Goal: Complete application form: Complete application form

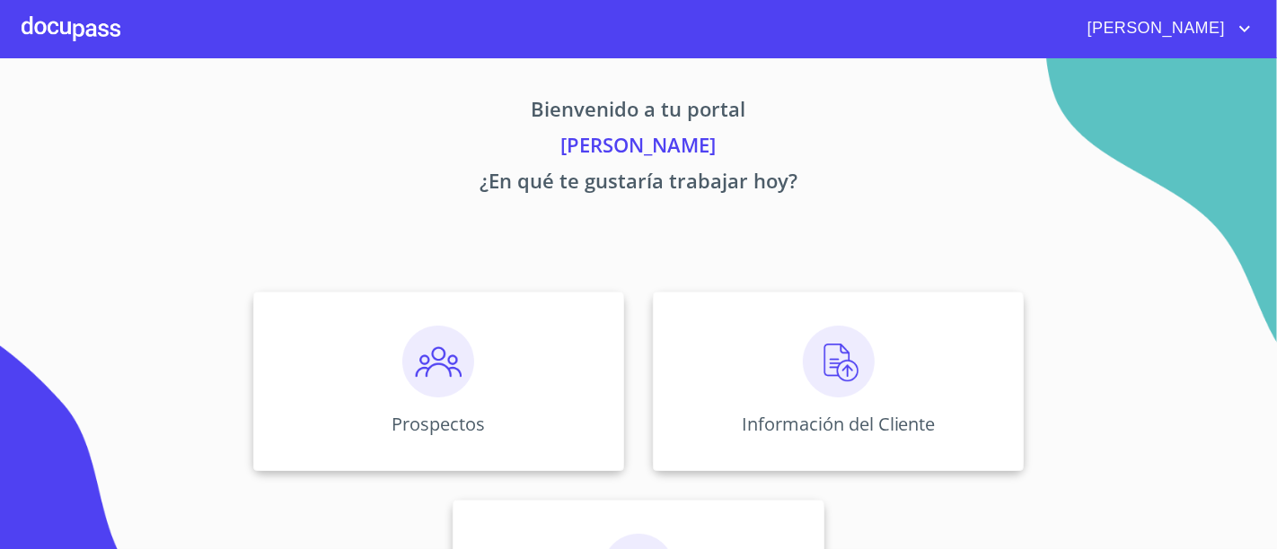
click at [799, 242] on div "Bienvenido a tu portal [PERSON_NAME] ¿En qué te gustaría trabajar [DATE]? Prosp…" at bounding box center [638, 374] width 1149 height 632
click at [736, 354] on div "Información del Cliente" at bounding box center [838, 382] width 371 height 180
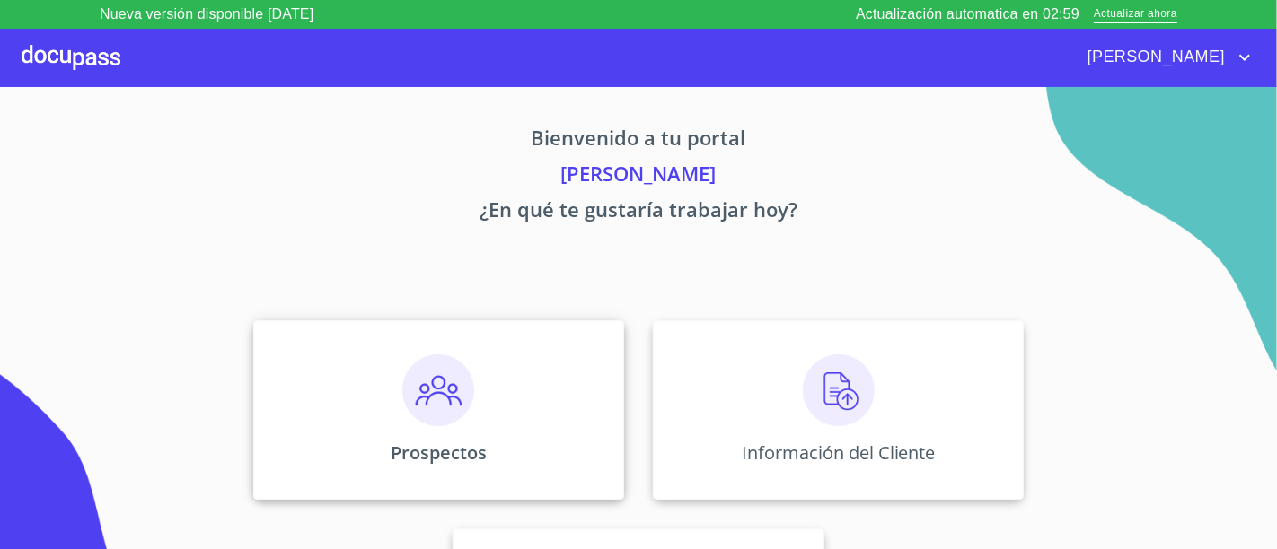
click at [367, 359] on div "Prospectos" at bounding box center [438, 411] width 371 height 180
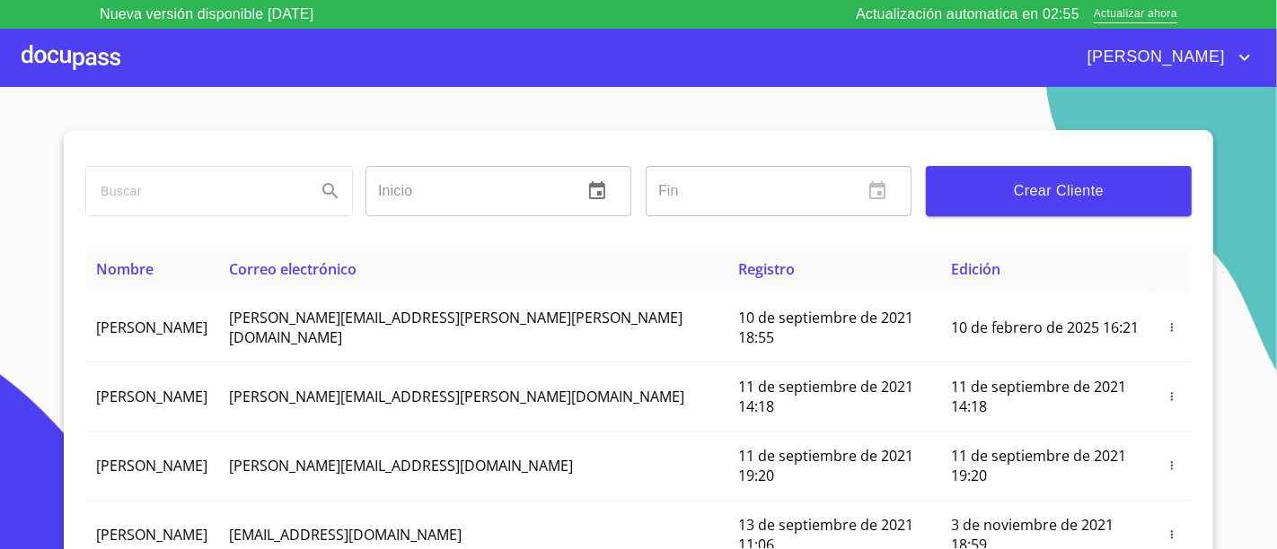
click at [55, 55] on div at bounding box center [71, 57] width 99 height 57
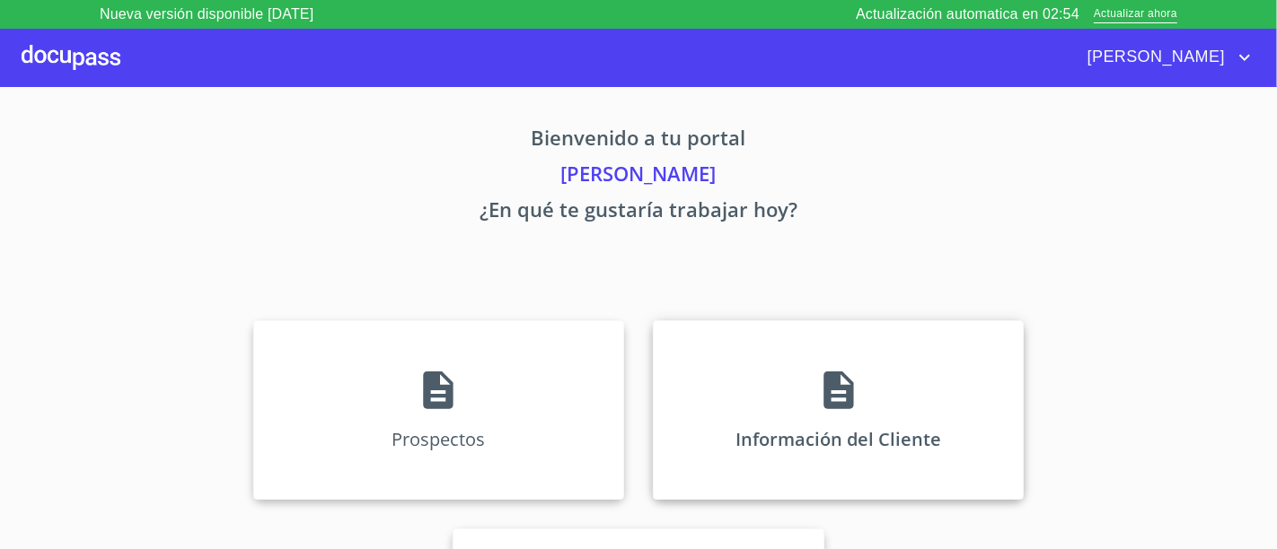
click at [751, 359] on div "Información del Cliente" at bounding box center [838, 411] width 371 height 180
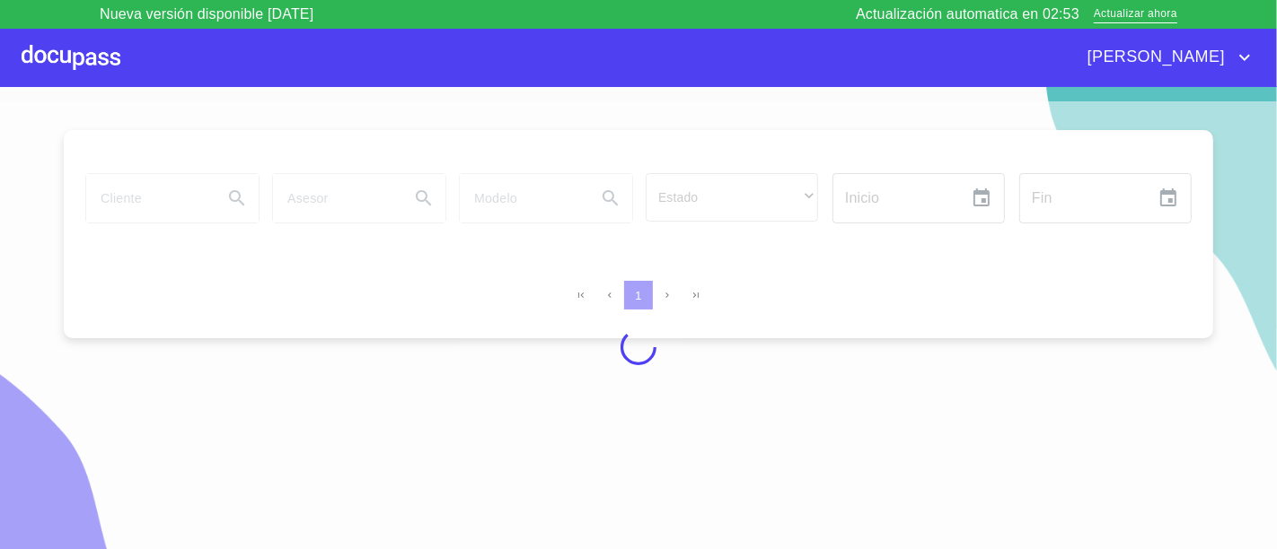
click at [83, 61] on div at bounding box center [71, 57] width 99 height 57
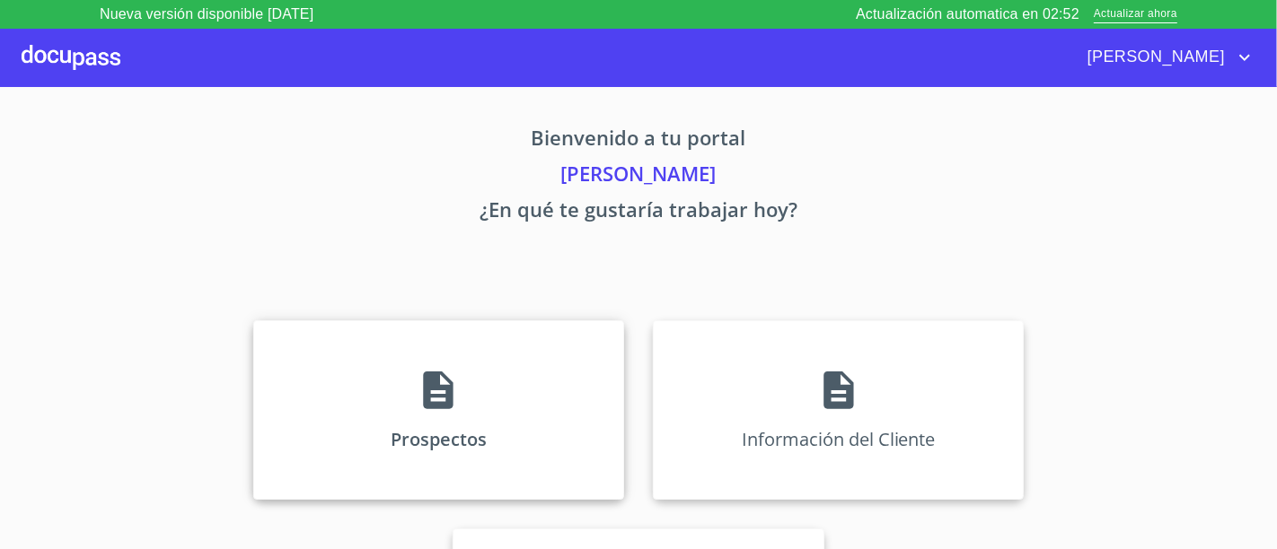
click at [436, 347] on div "Prospectos" at bounding box center [438, 411] width 371 height 180
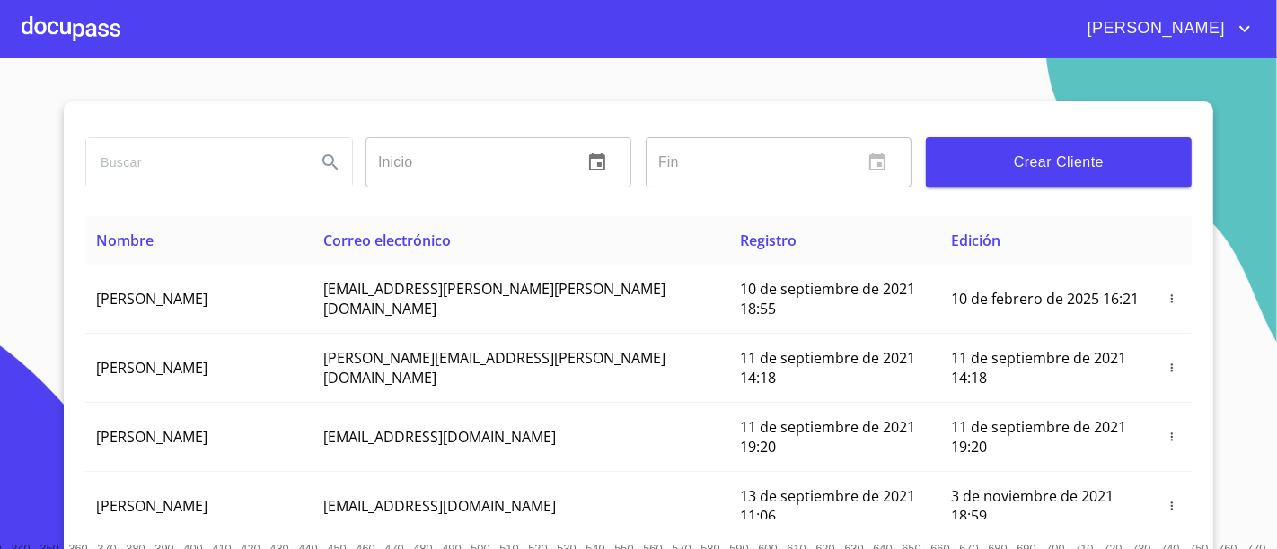
click at [991, 166] on span "Crear Cliente" at bounding box center [1058, 162] width 237 height 25
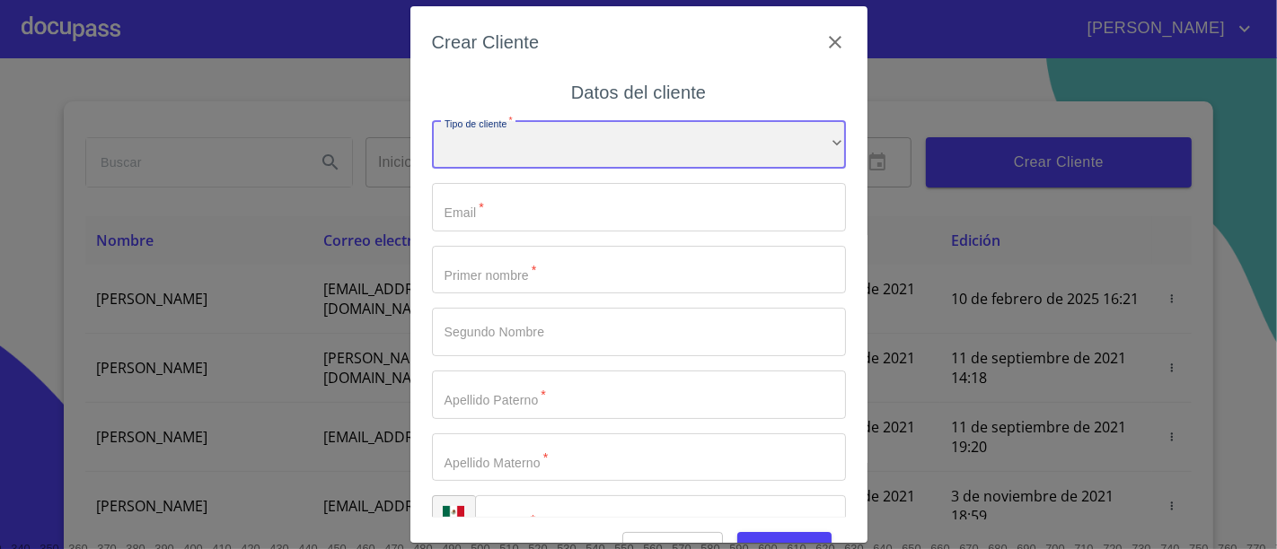
click at [526, 145] on div "​" at bounding box center [639, 145] width 414 height 48
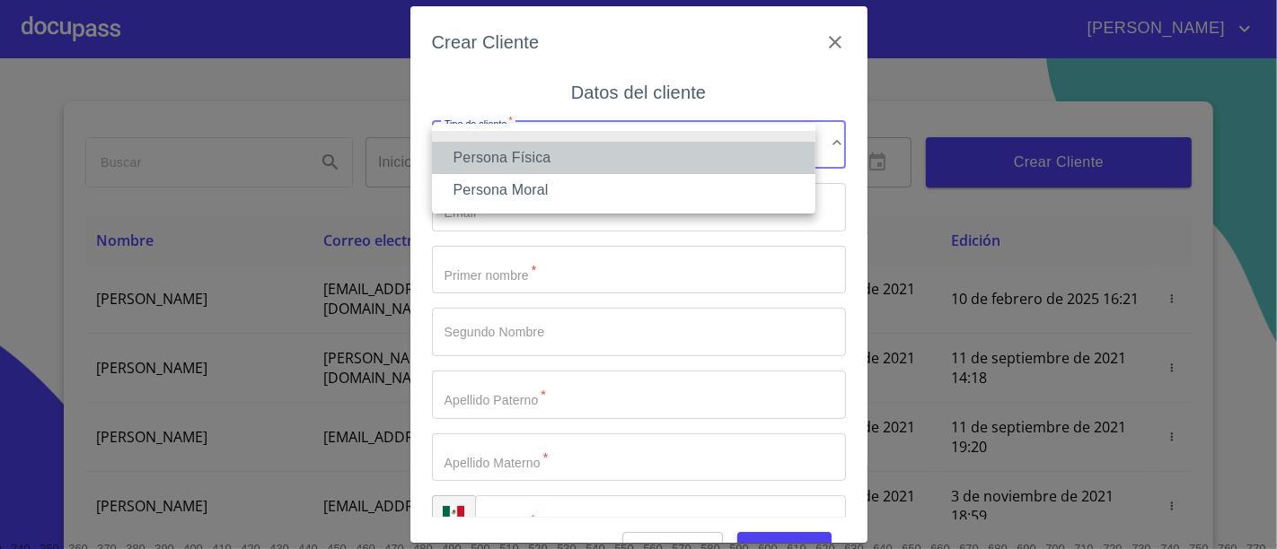
click at [496, 168] on li "Persona Física" at bounding box center [623, 158] width 383 height 32
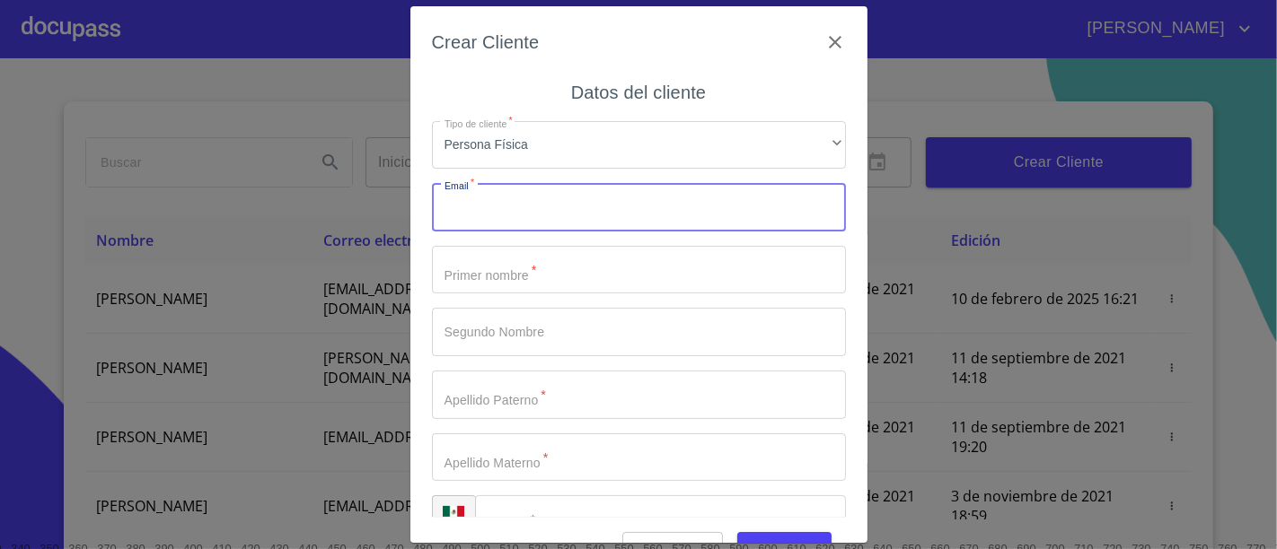
click at [472, 207] on input "Tipo de cliente   *" at bounding box center [639, 207] width 414 height 48
paste input "[EMAIL_ADDRESS][DOMAIN_NAME]"
type input "[EMAIL_ADDRESS][DOMAIN_NAME]"
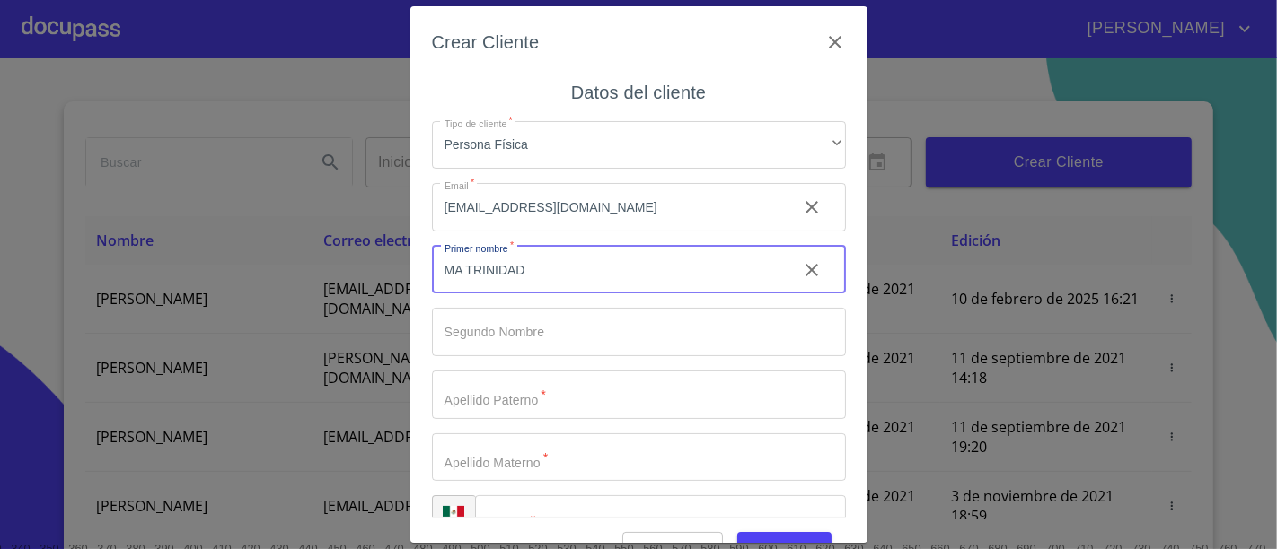
type input "MA TRINIDAD"
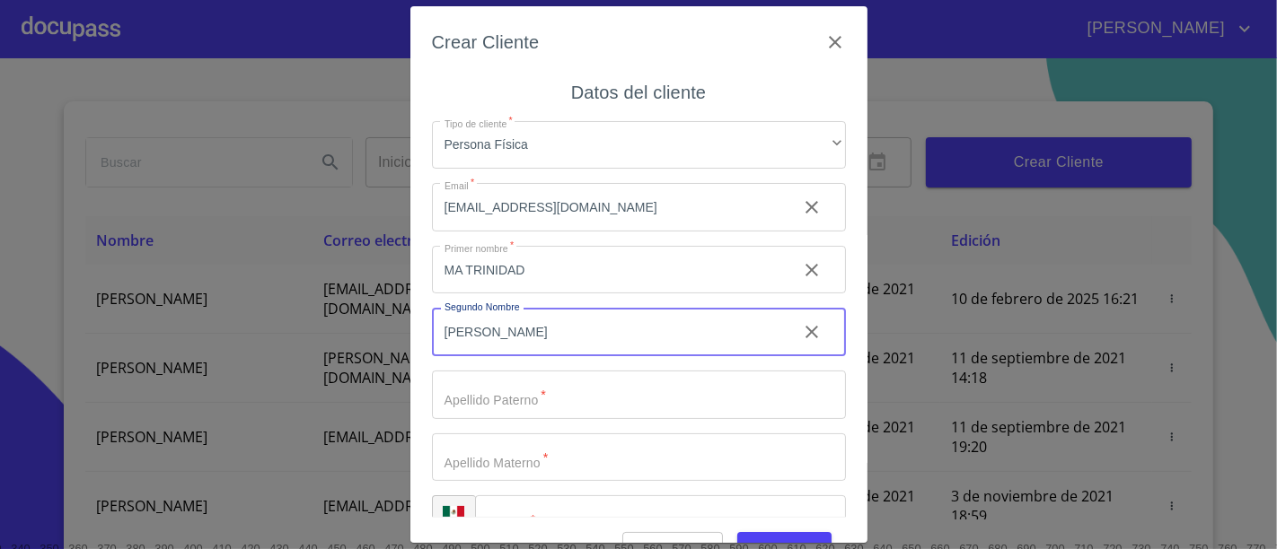
type input "[PERSON_NAME]"
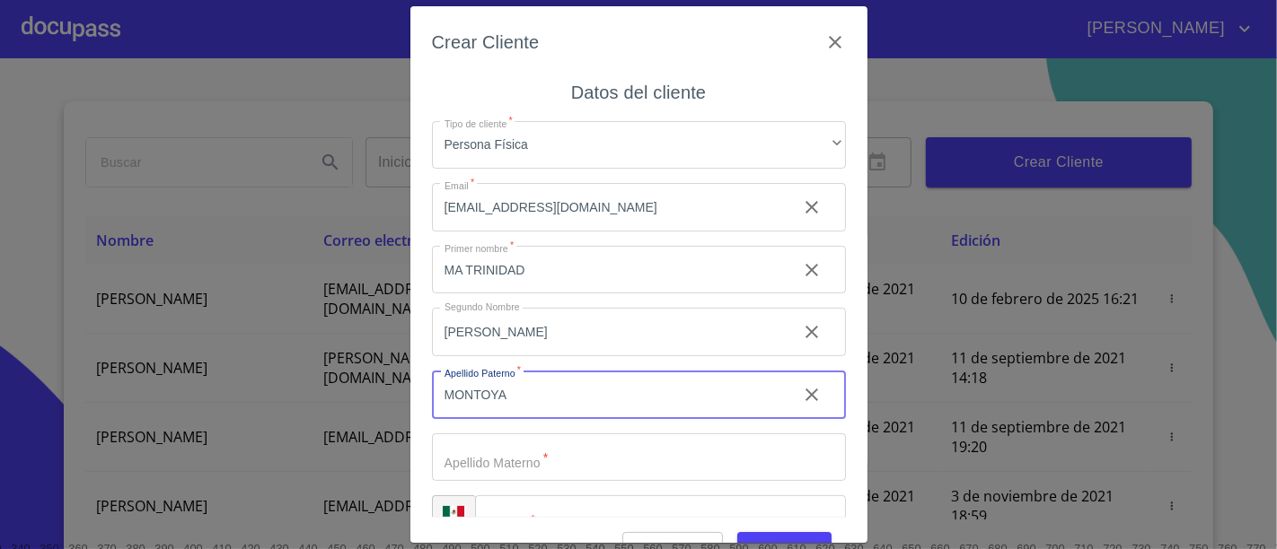
type input "MONTOYA"
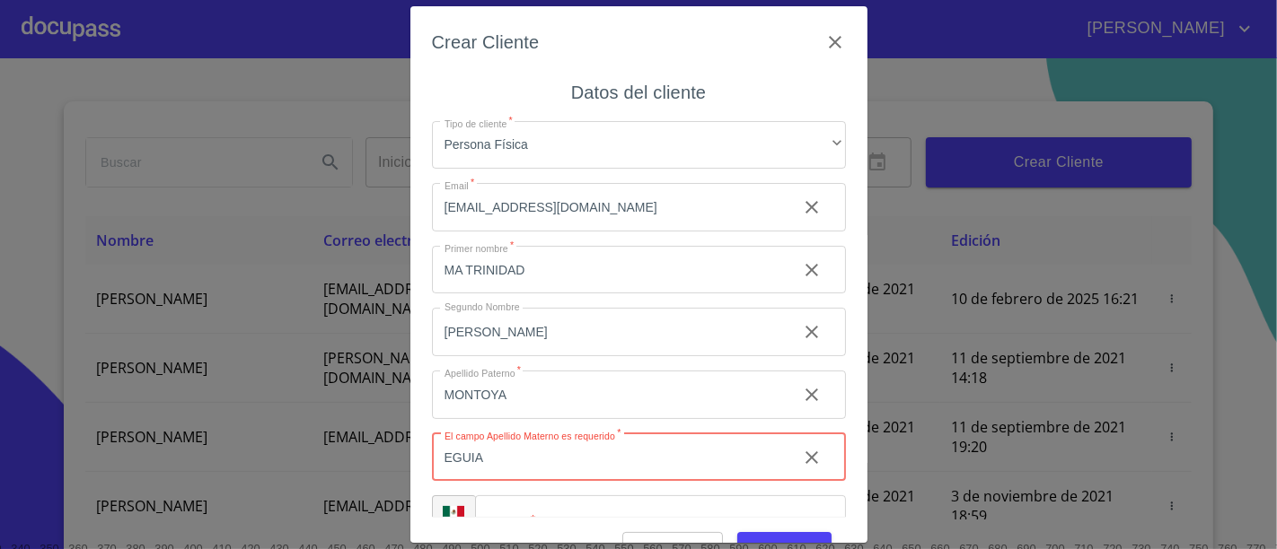
type input "EGUIA"
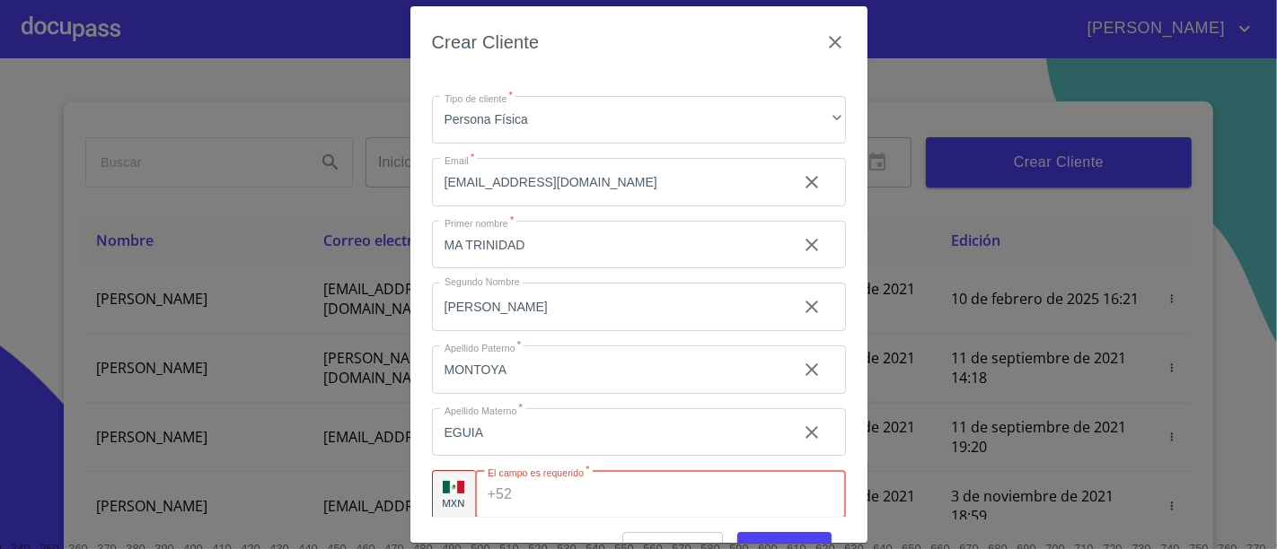
paste input "[PHONE_NUMBER]"
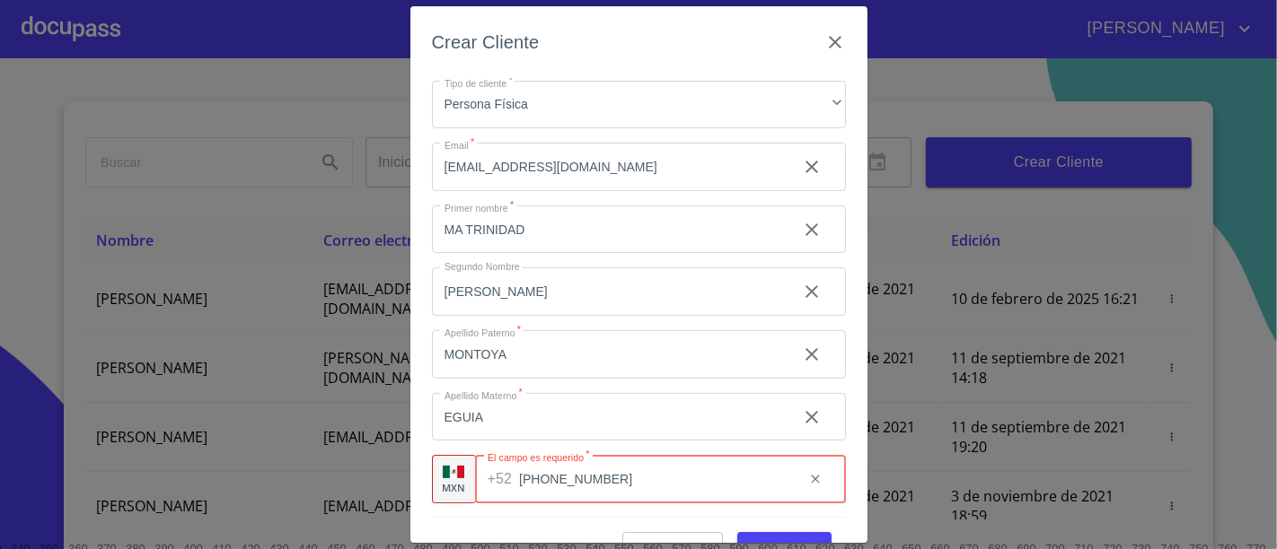
scroll to position [43, 0]
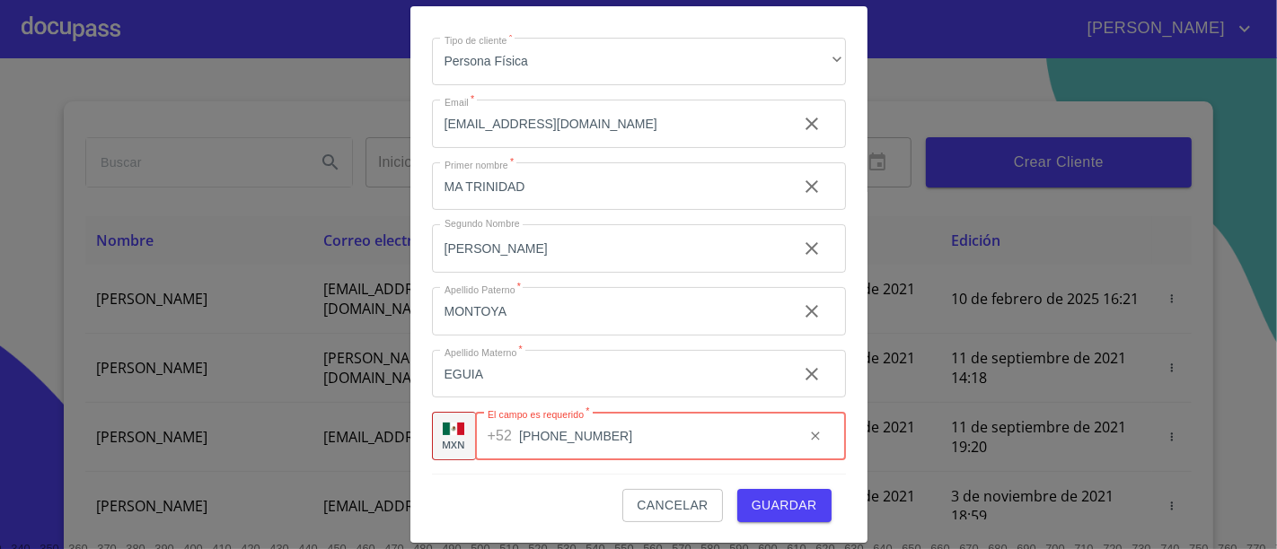
type input "[PHONE_NUMBER]"
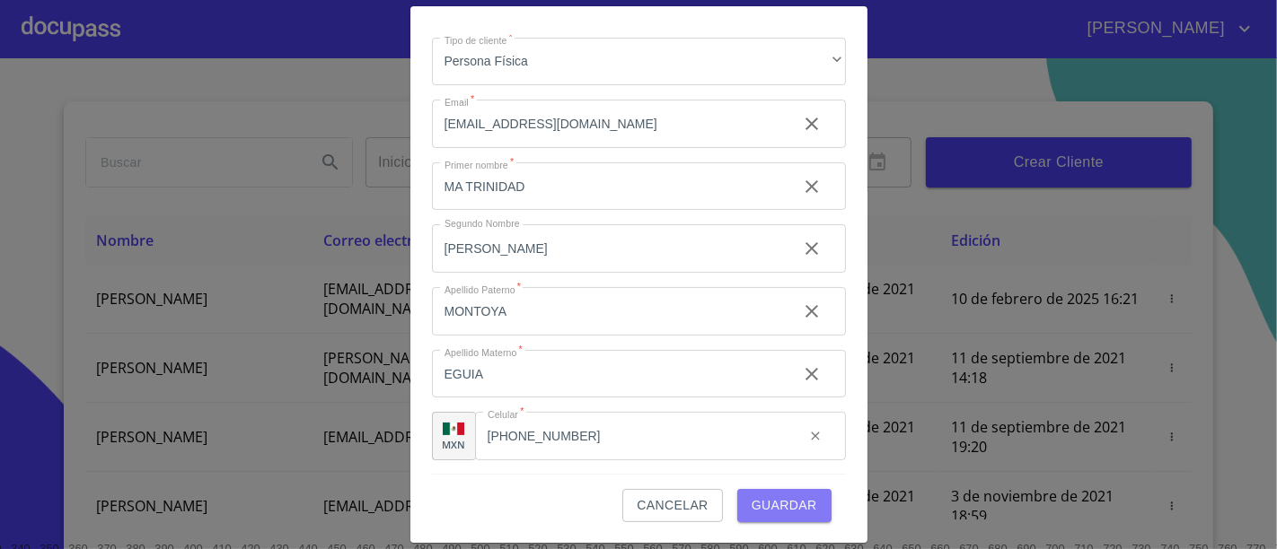
click at [772, 508] on span "Guardar" at bounding box center [784, 506] width 66 height 22
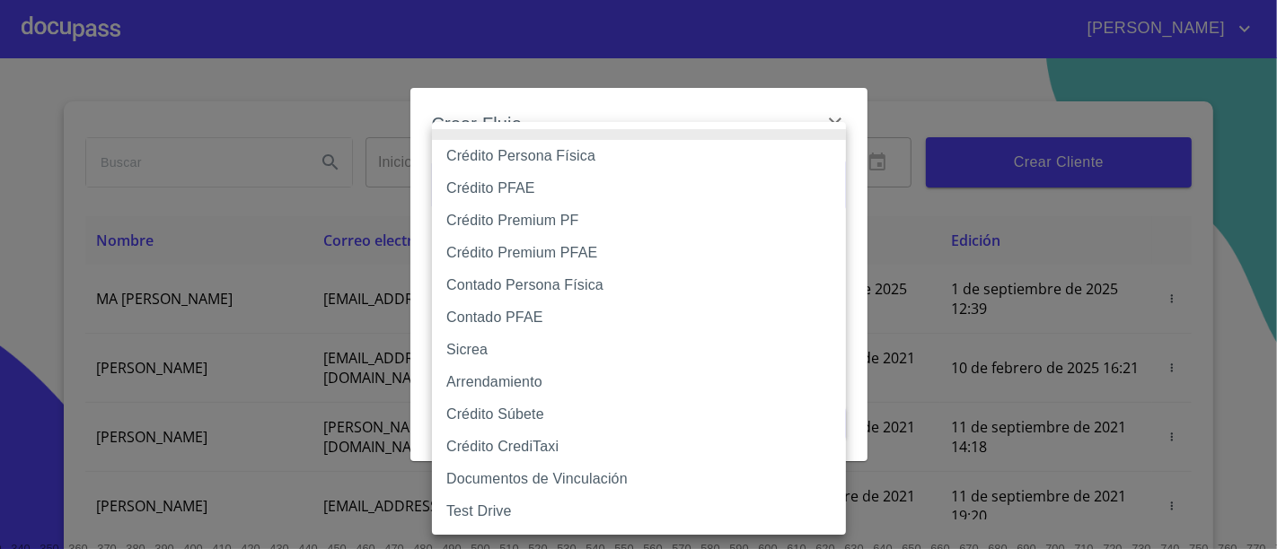
click at [621, 180] on body "[PERSON_NAME] ​ Fin ​ Crear Cliente Nombre Correo electrónico Registro Edición …" at bounding box center [638, 274] width 1277 height 549
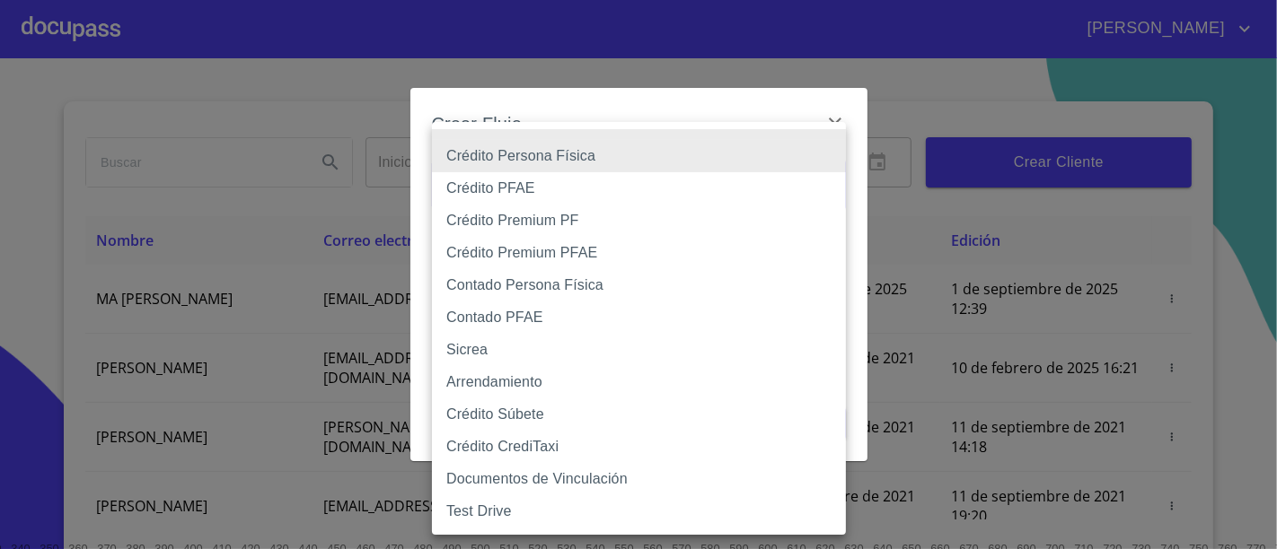
type input "6009fb3c7d1714eb8809aa97"
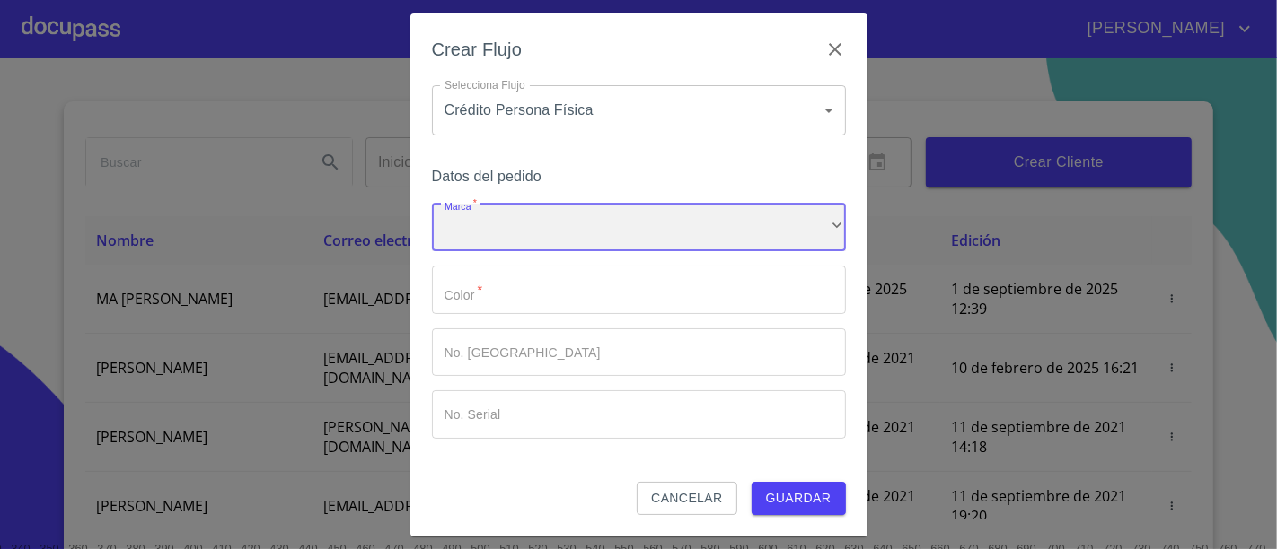
click at [601, 229] on div "​" at bounding box center [639, 228] width 414 height 48
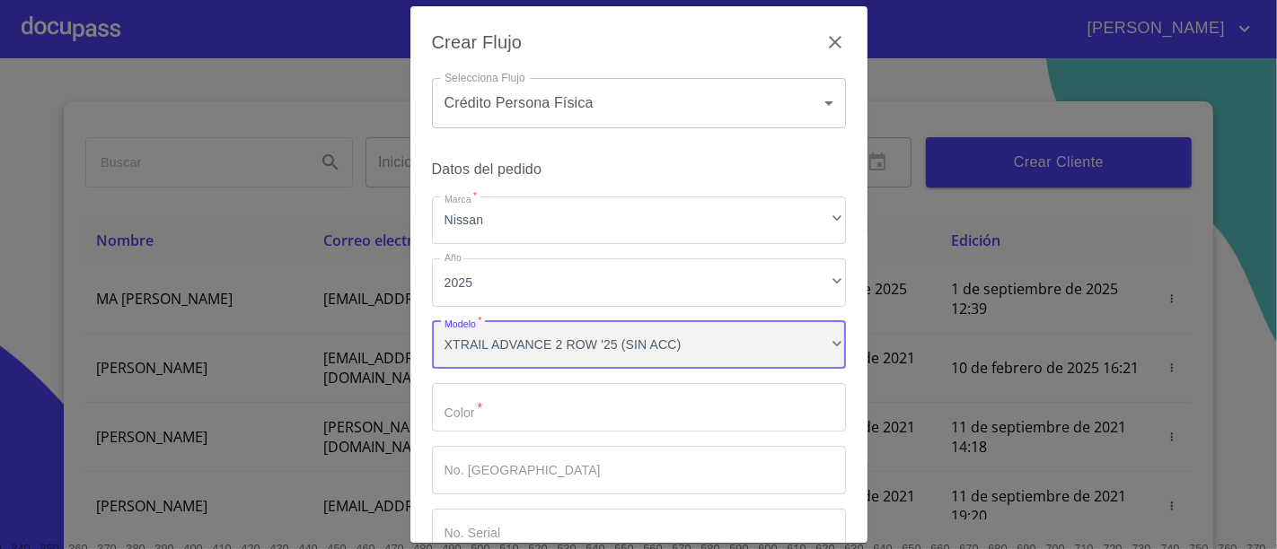
scroll to position [1499, 0]
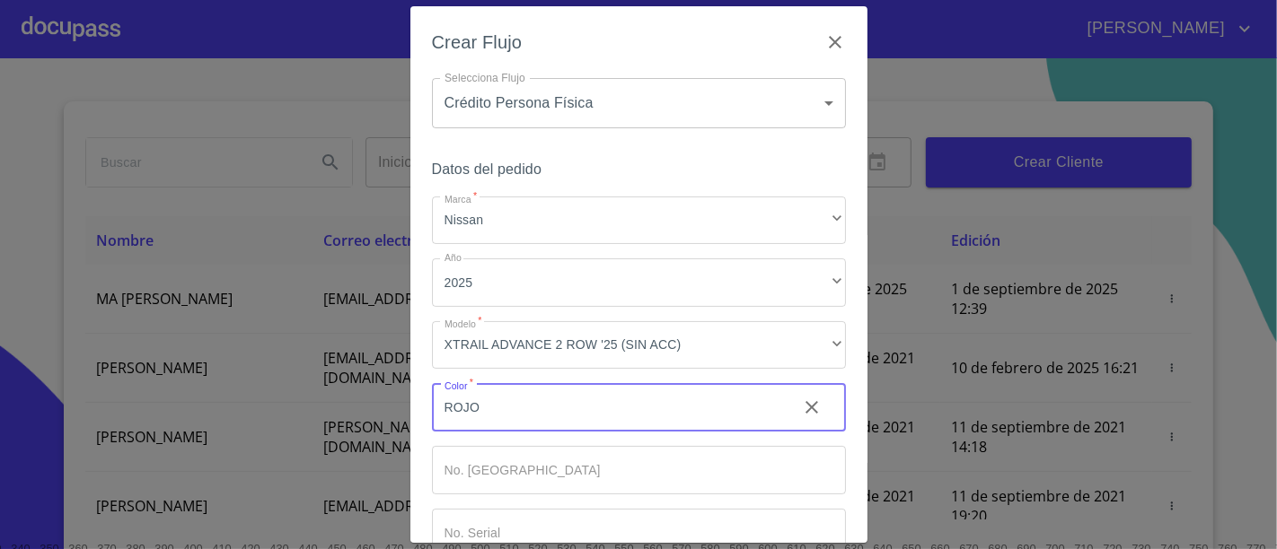
type input "ROJO"
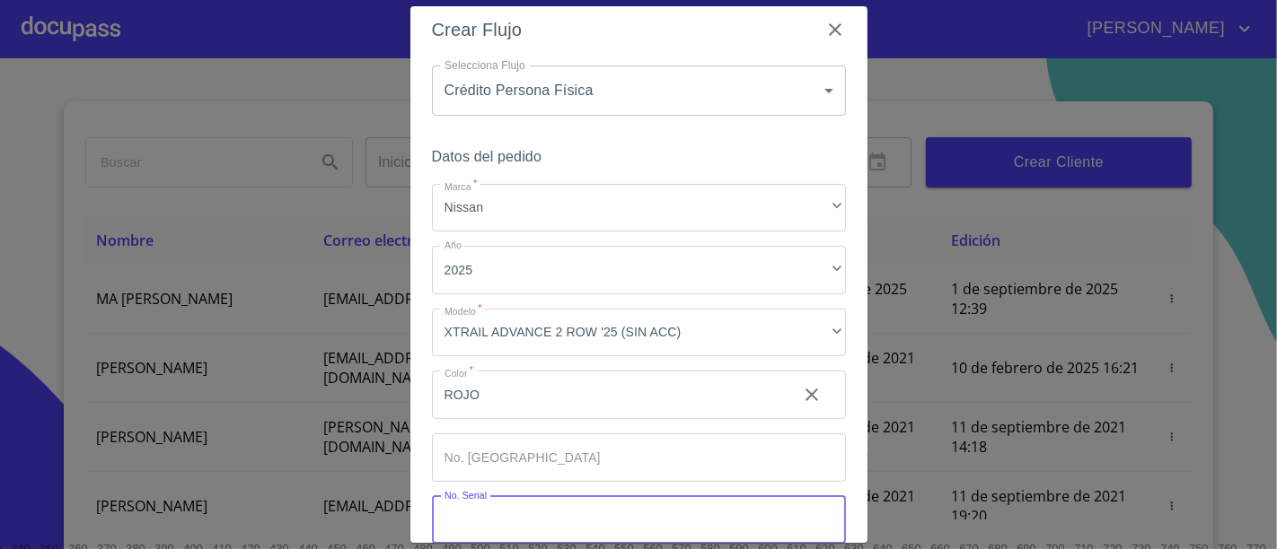
scroll to position [110, 0]
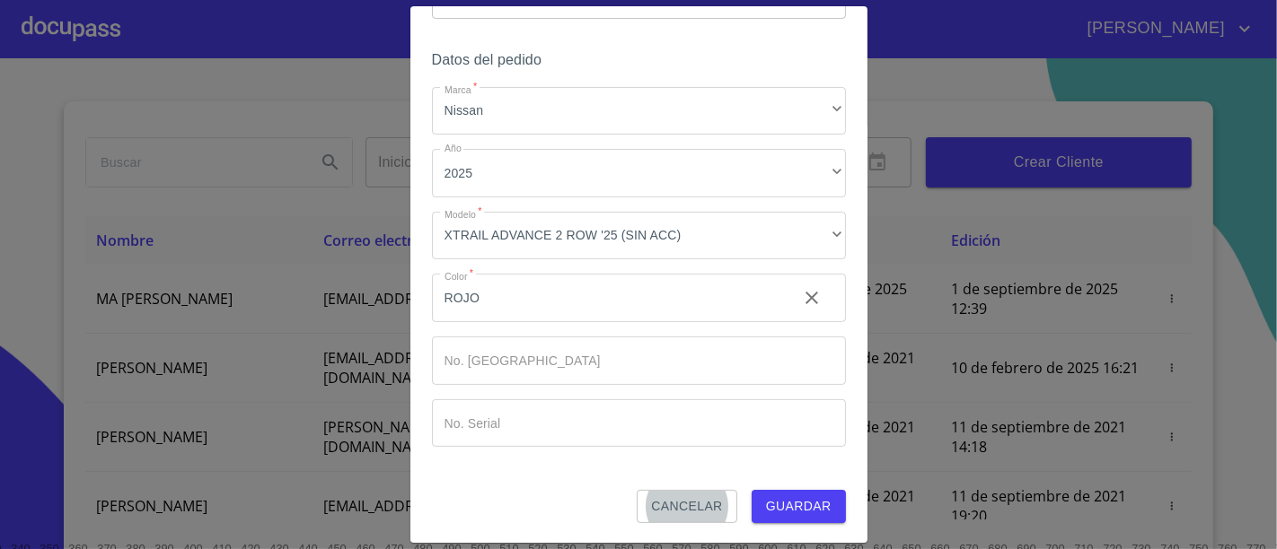
click at [751, 490] on button "Guardar" at bounding box center [798, 506] width 94 height 33
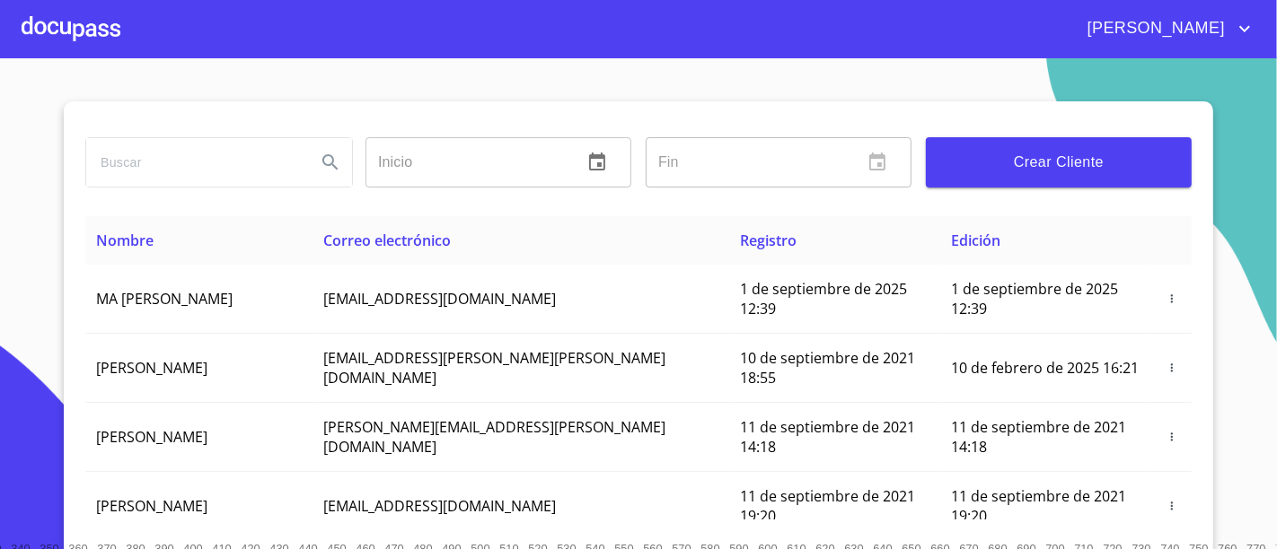
click at [114, 75] on section "Inicio ​ Fin ​ Crear Cliente Nombre Correo electrónico Registro Edición MA [PER…" at bounding box center [638, 303] width 1277 height 491
click at [51, 30] on div at bounding box center [71, 28] width 99 height 57
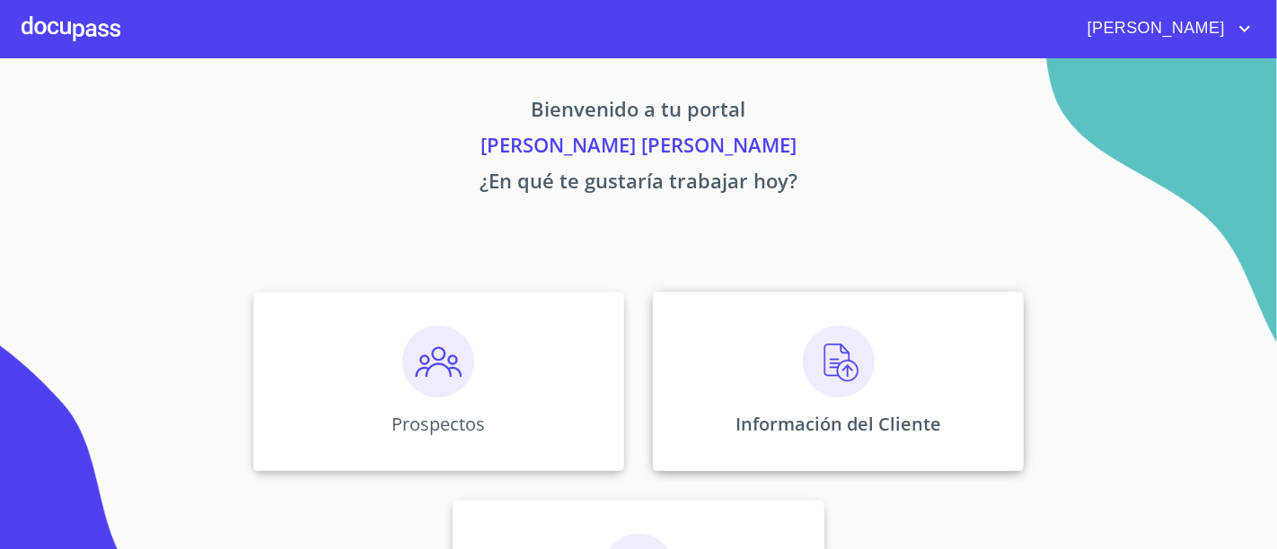
click at [777, 403] on div "Información del Cliente" at bounding box center [838, 382] width 371 height 180
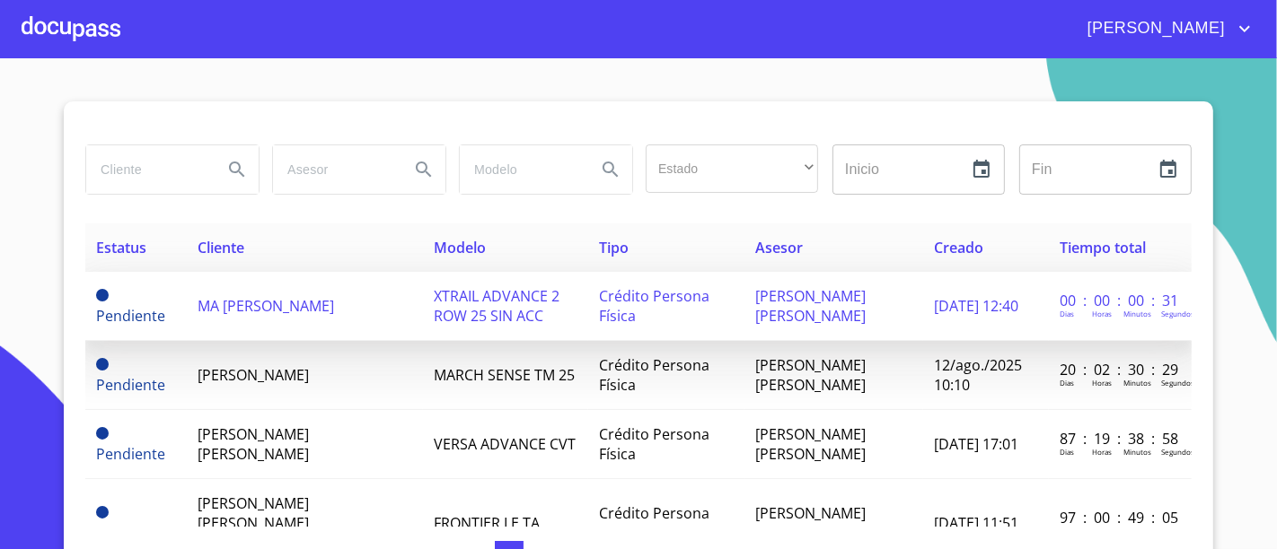
click at [384, 304] on td "MA [PERSON_NAME]" at bounding box center [305, 306] width 237 height 69
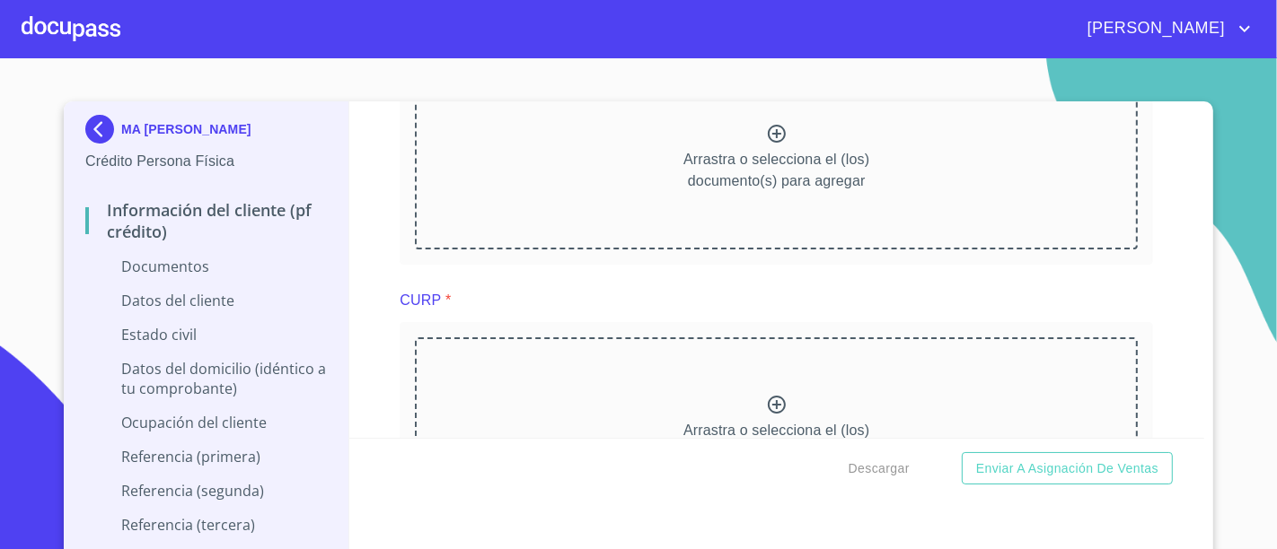
scroll to position [1475, 0]
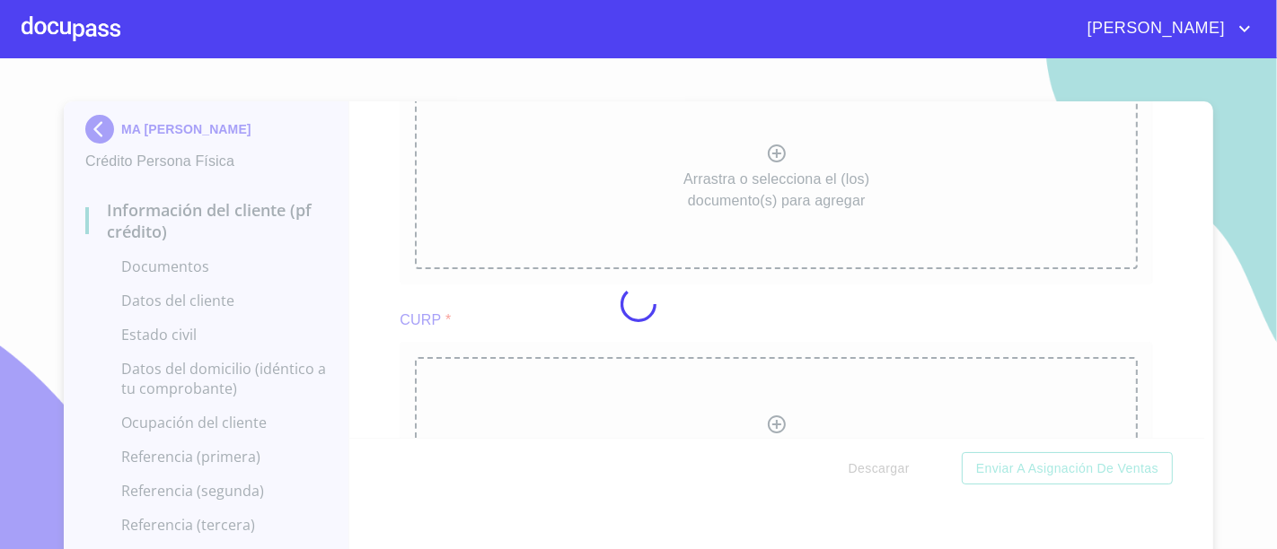
click at [1107, 327] on div at bounding box center [638, 303] width 1277 height 491
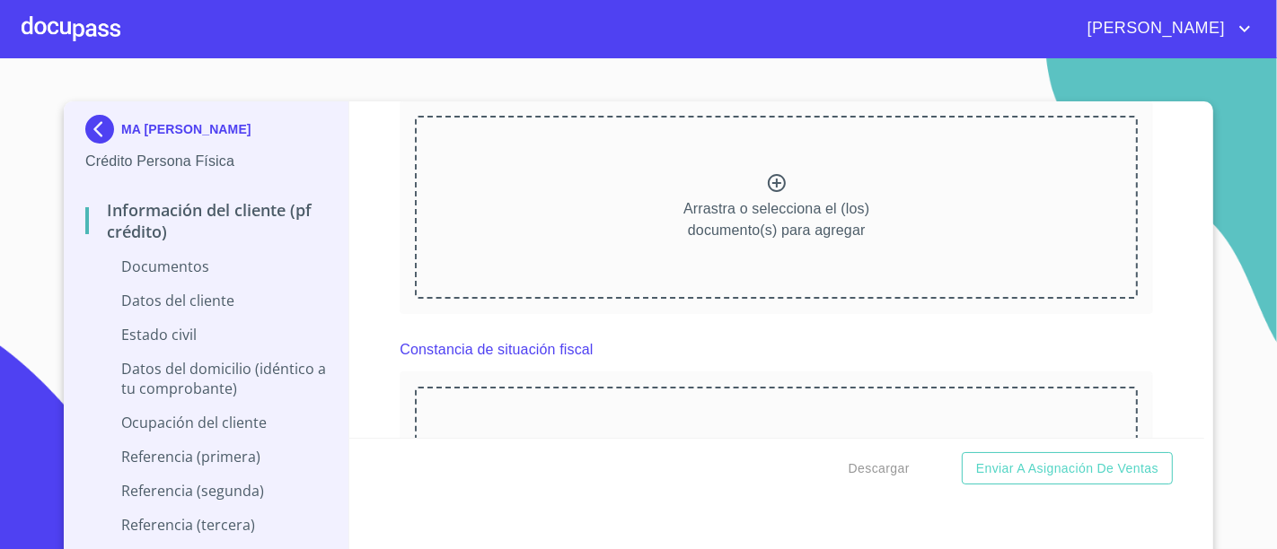
scroll to position [1745, 0]
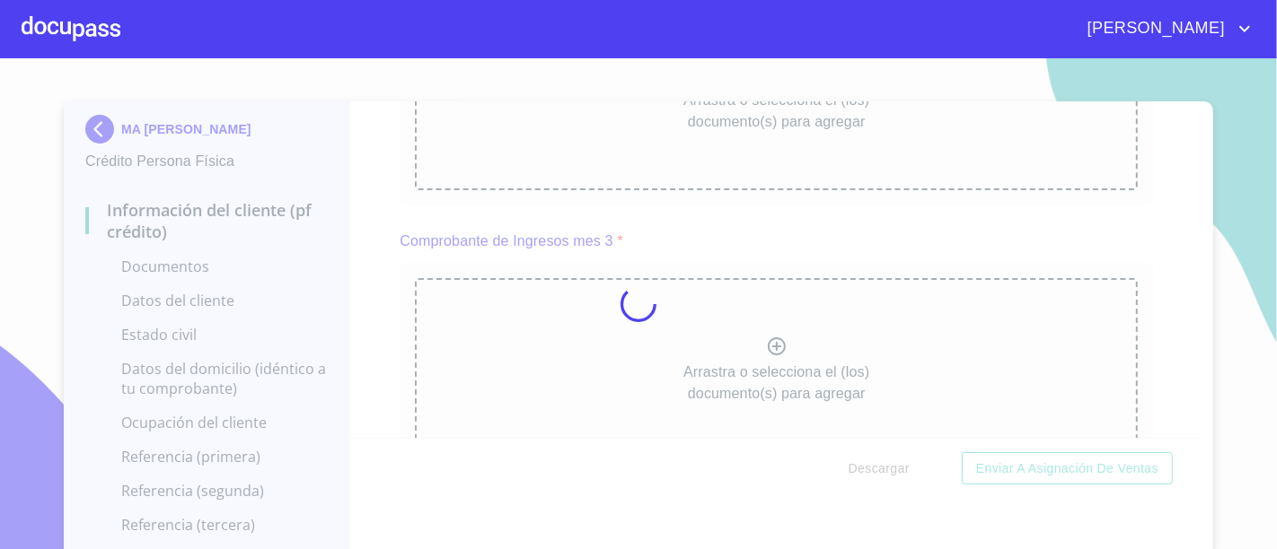
scroll to position [0, 0]
click at [387, 191] on div at bounding box center [638, 303] width 1277 height 491
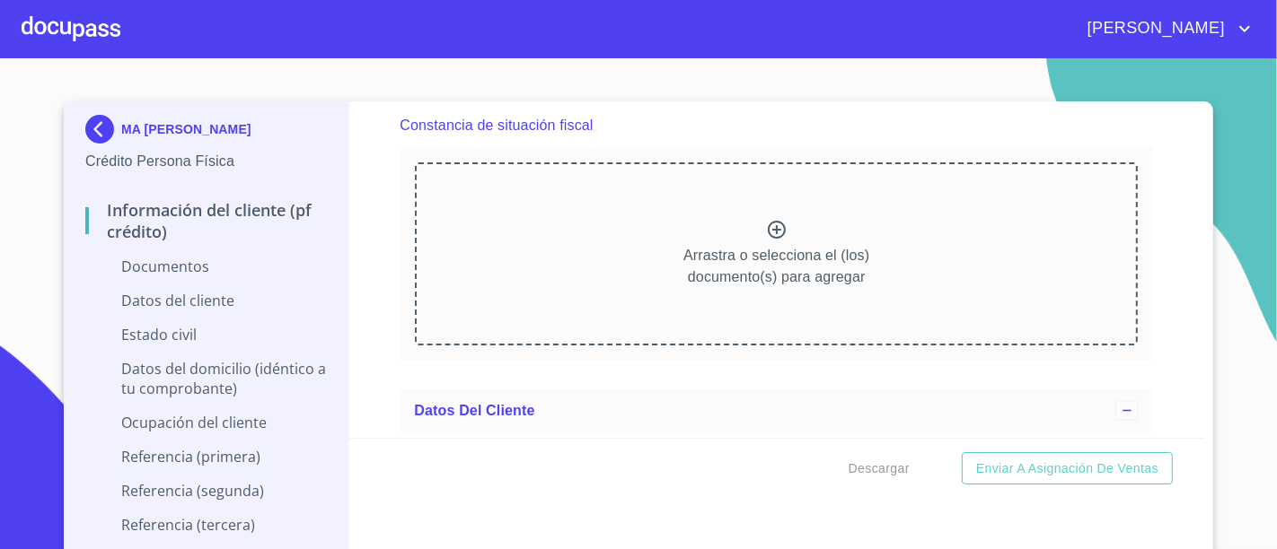
scroll to position [2427, 0]
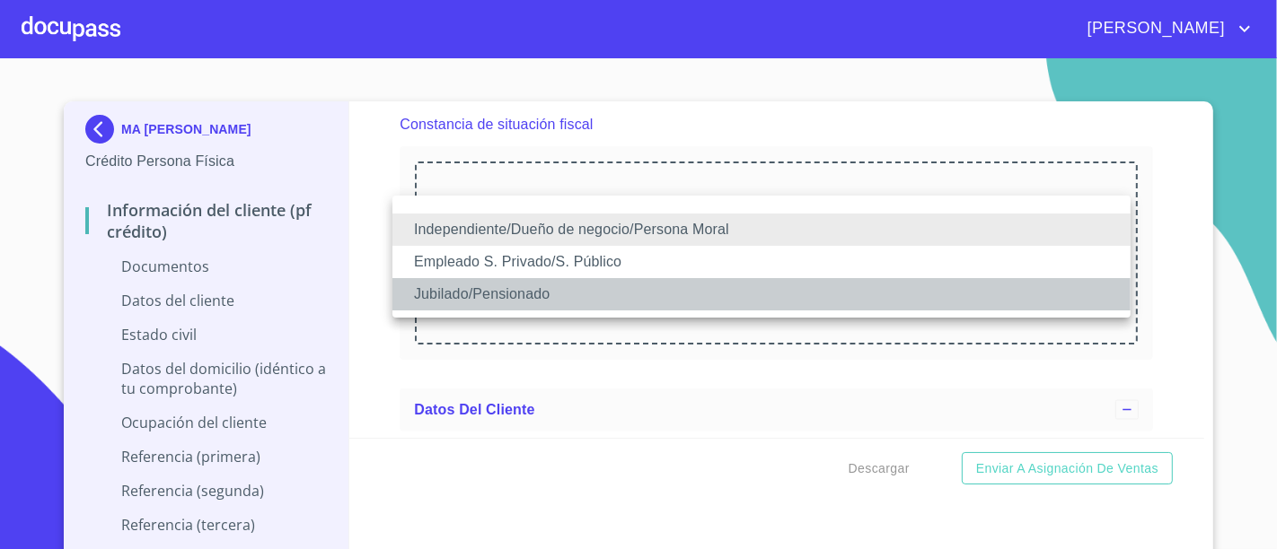
click at [686, 278] on li "Jubilado/Pensionado" at bounding box center [761, 294] width 738 height 32
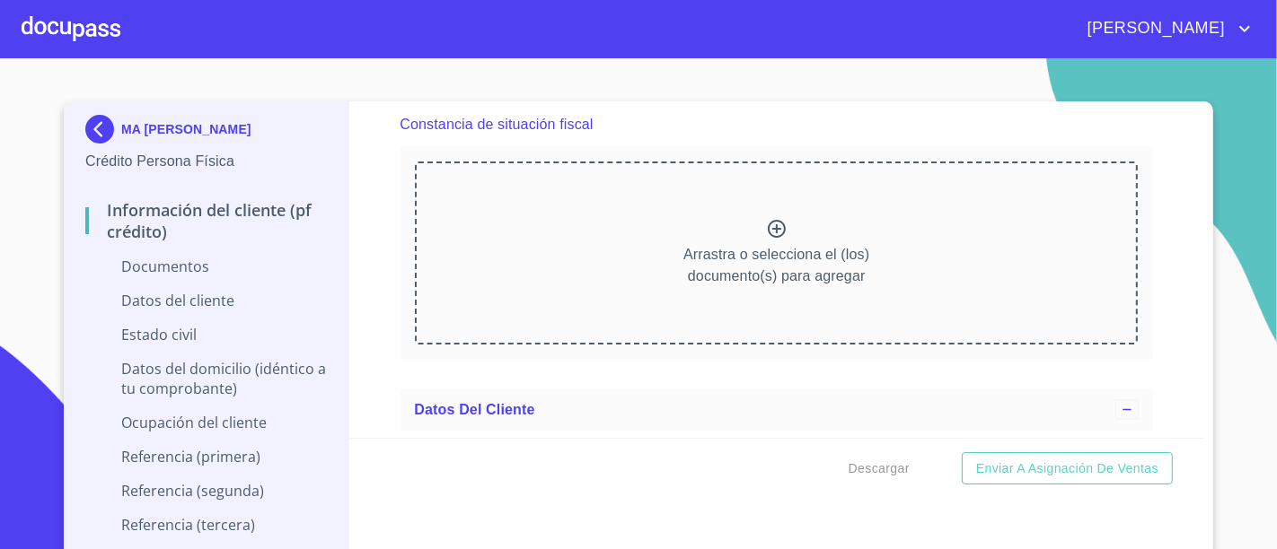
scroll to position [0, 0]
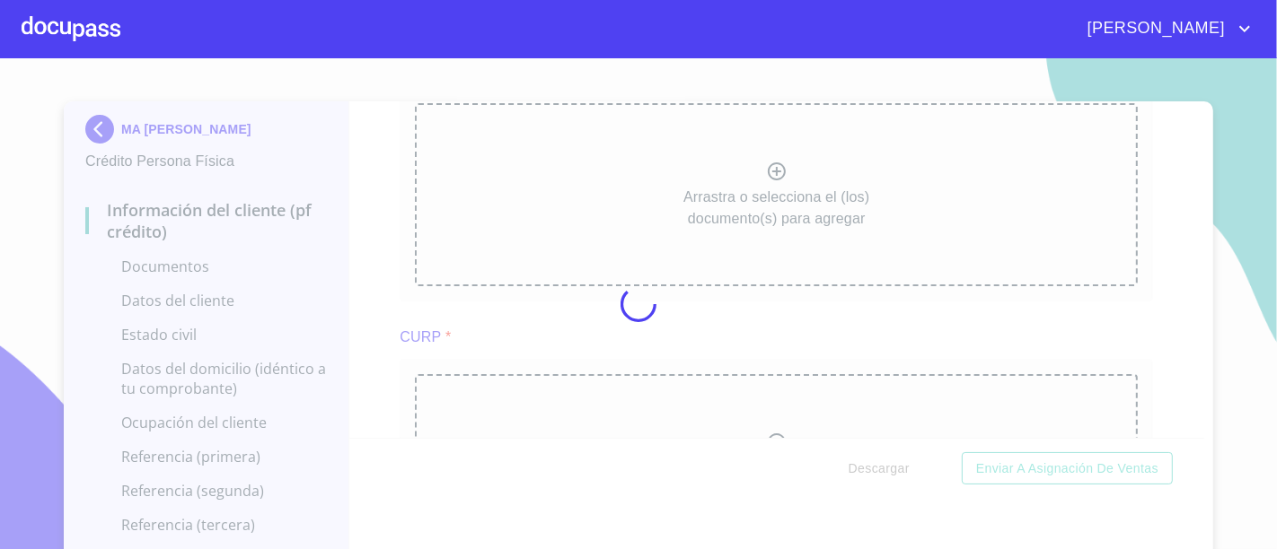
click at [1112, 277] on div at bounding box center [638, 303] width 1277 height 491
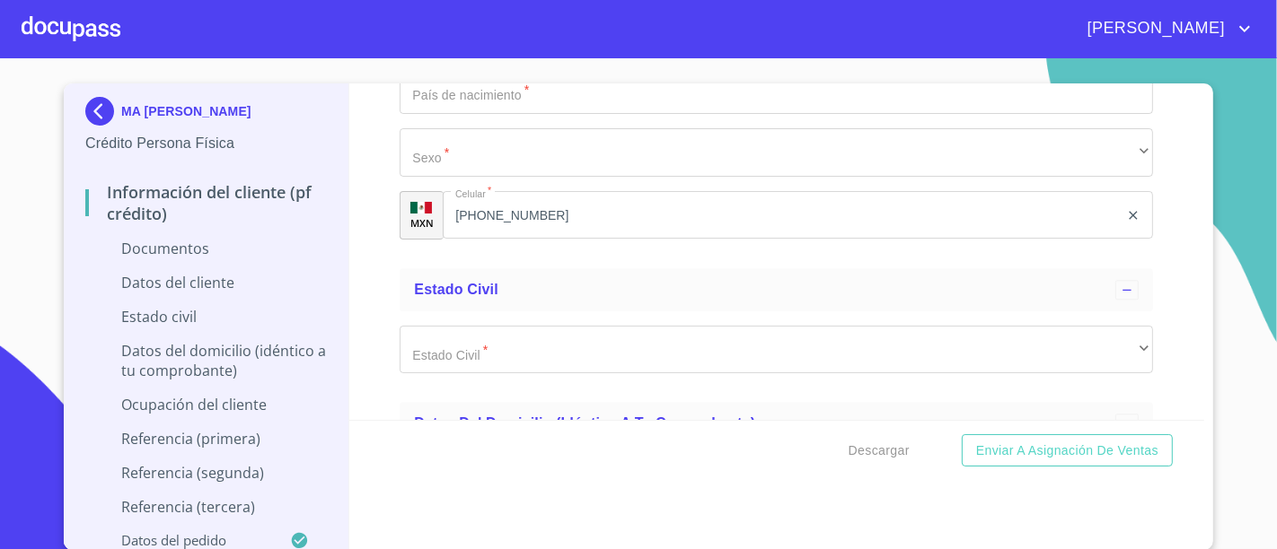
scroll to position [3862, 0]
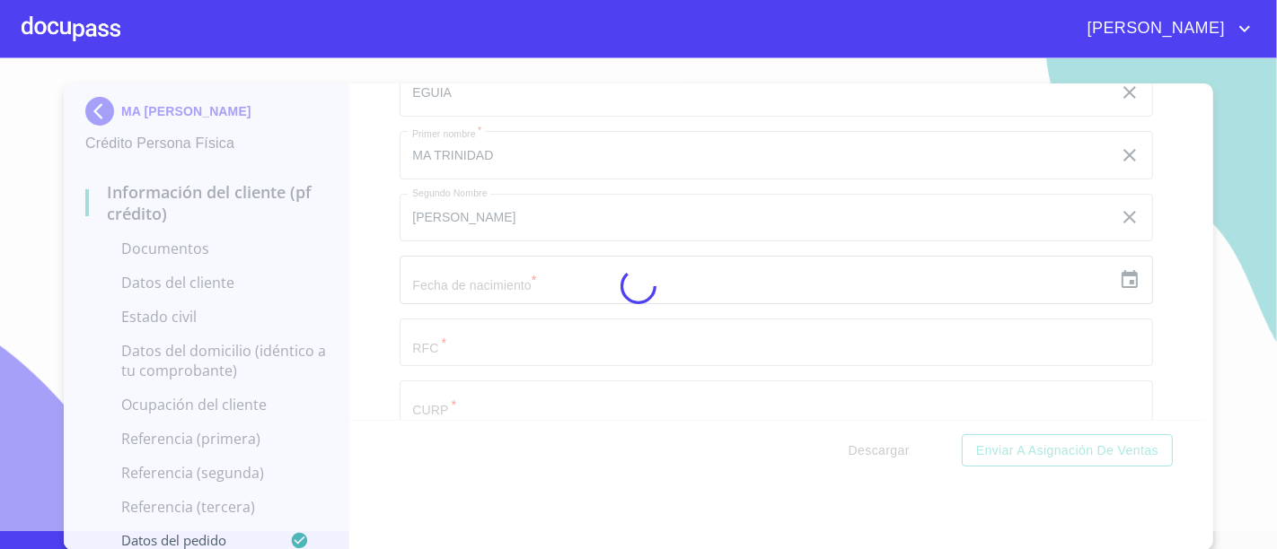
click at [709, 121] on div at bounding box center [638, 285] width 1277 height 491
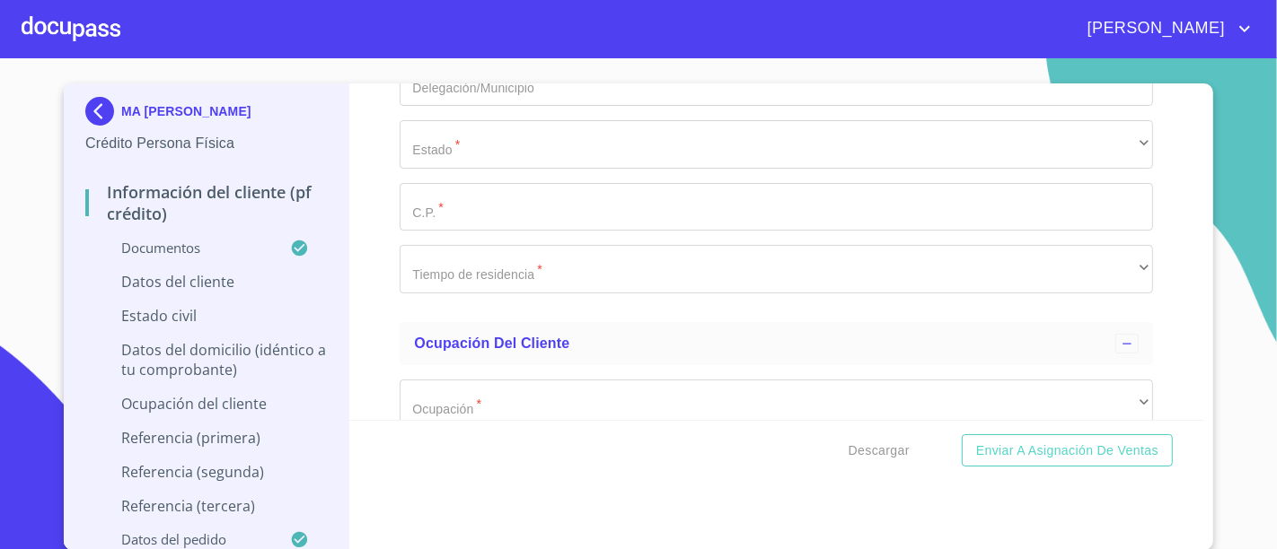
scroll to position [5184, 0]
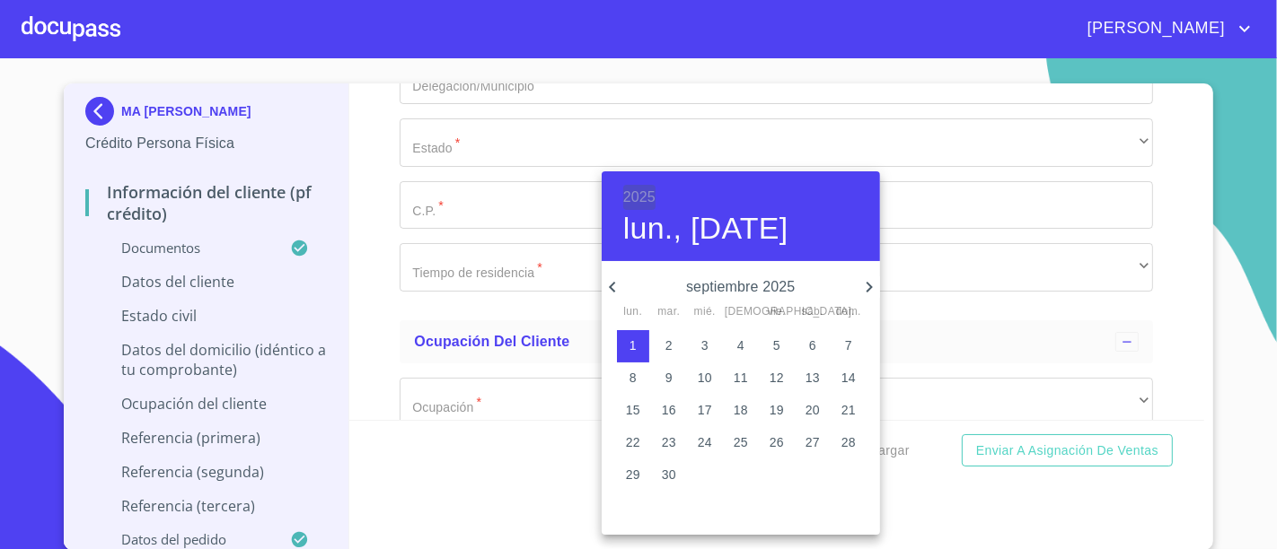
click at [635, 191] on h6 "2025" at bounding box center [639, 197] width 32 height 25
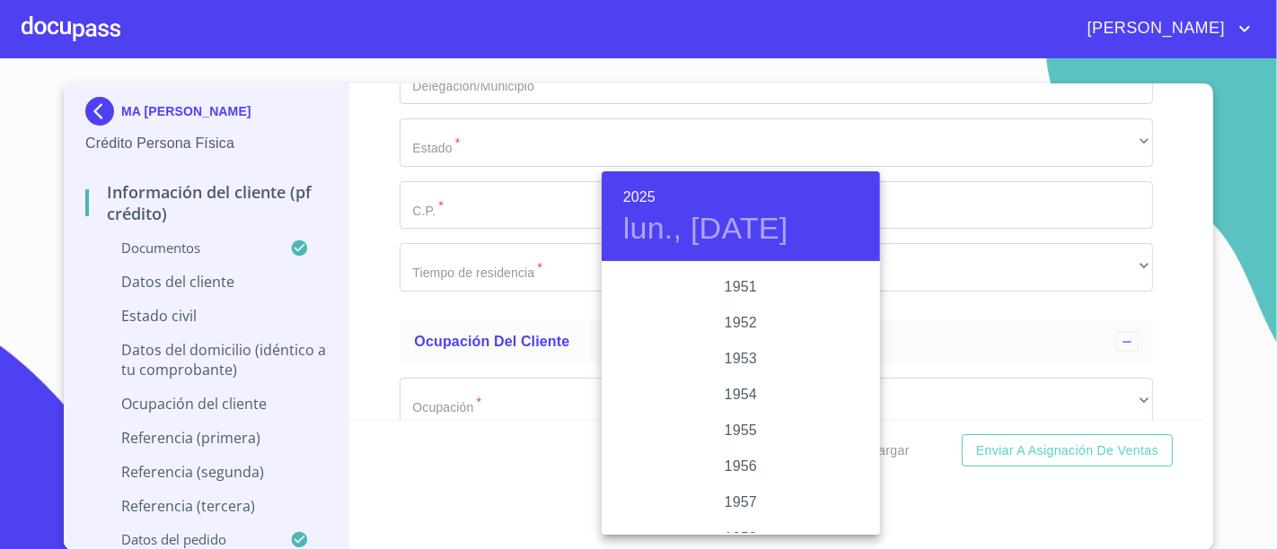
scroll to position [929, 0]
click at [737, 432] on div "1955" at bounding box center [741, 430] width 278 height 36
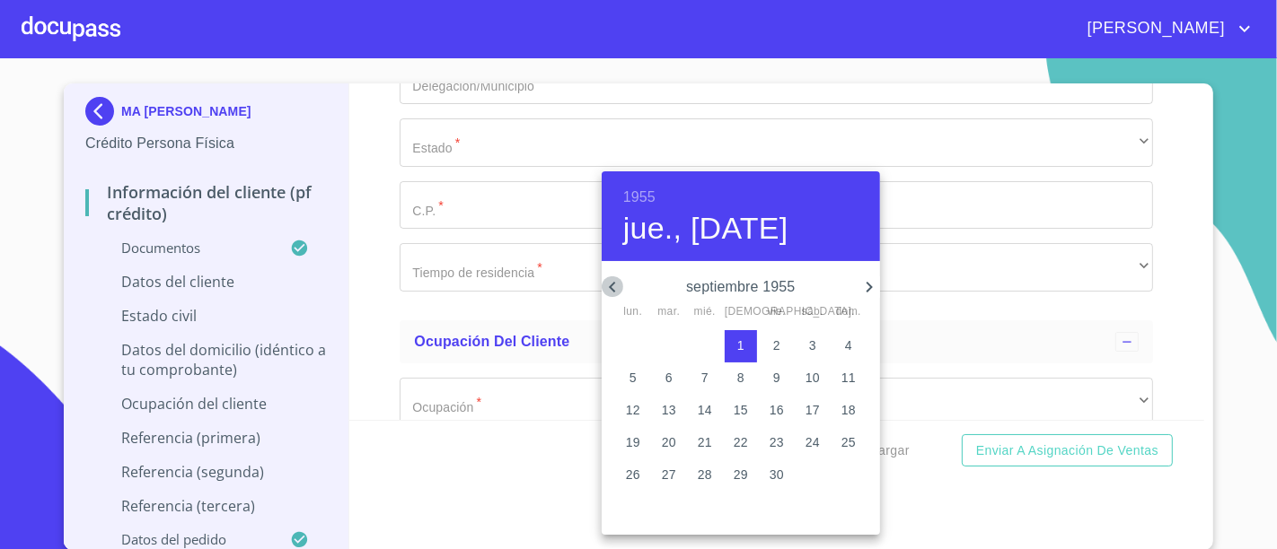
click at [618, 291] on icon "button" at bounding box center [613, 288] width 22 height 22
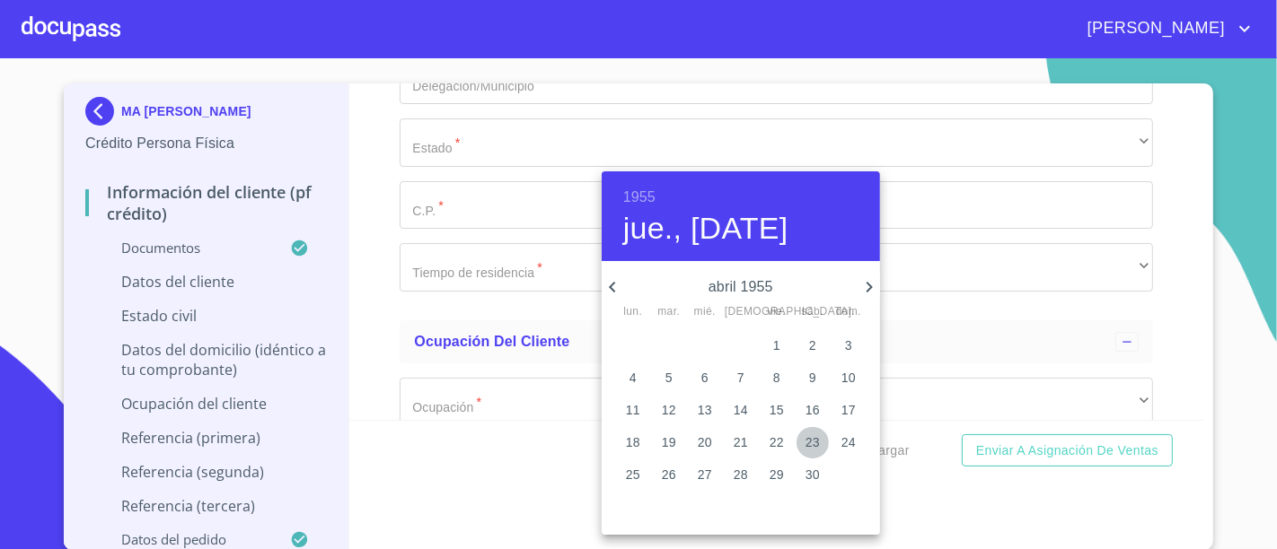
click at [805, 442] on p "23" at bounding box center [812, 443] width 14 height 18
type input "23 de abr. de 1955"
click at [390, 323] on div at bounding box center [638, 274] width 1277 height 549
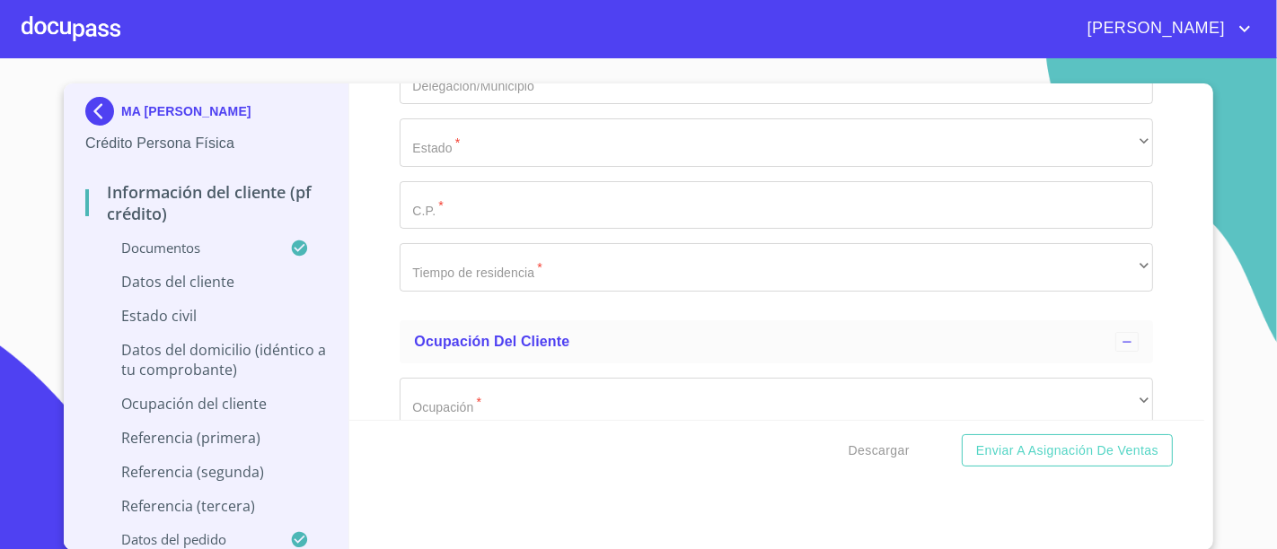
paste input "MOET550423"
paste input "7X5"
type input "MOET5504237X5"
paste input "MOET550423MSPNGR01"
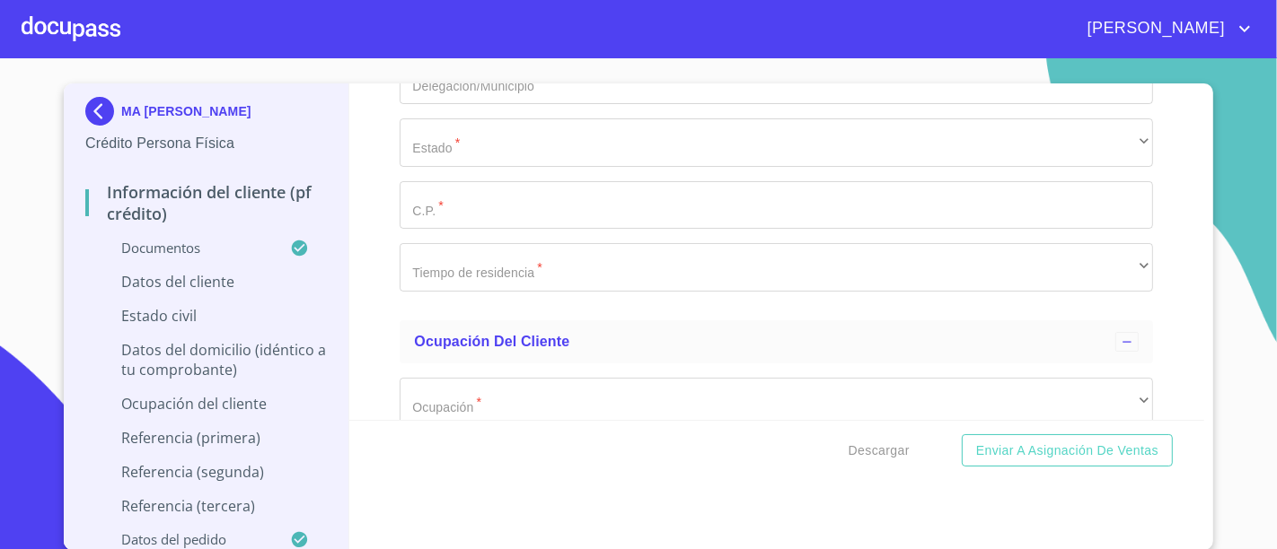
type input "MOET550423MSPNGR01"
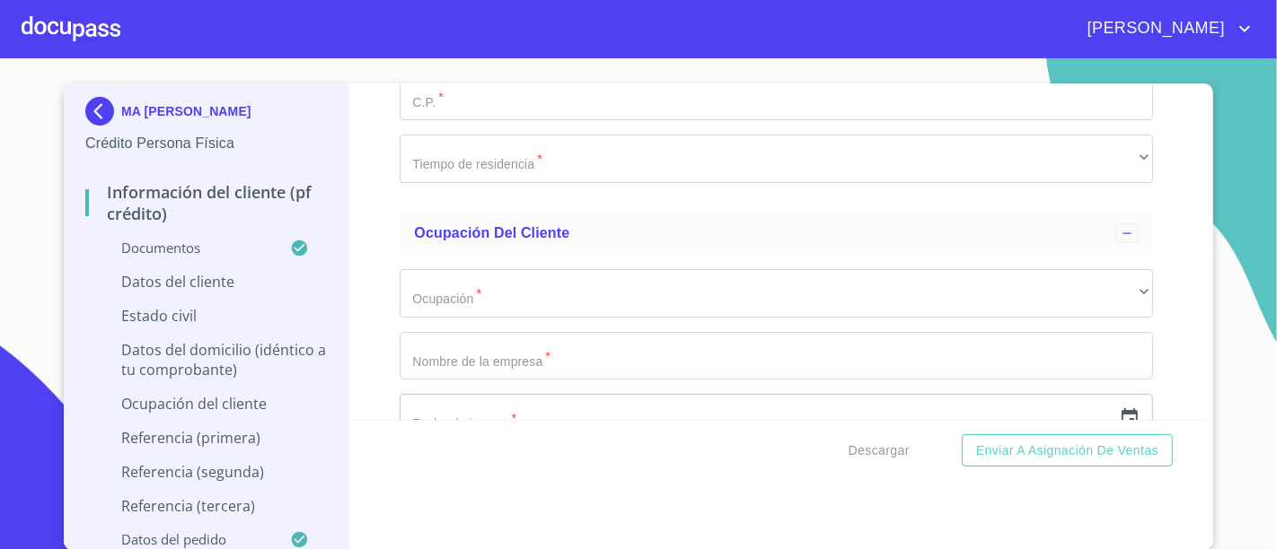
scroll to position [5297, 0]
type input "1889865889"
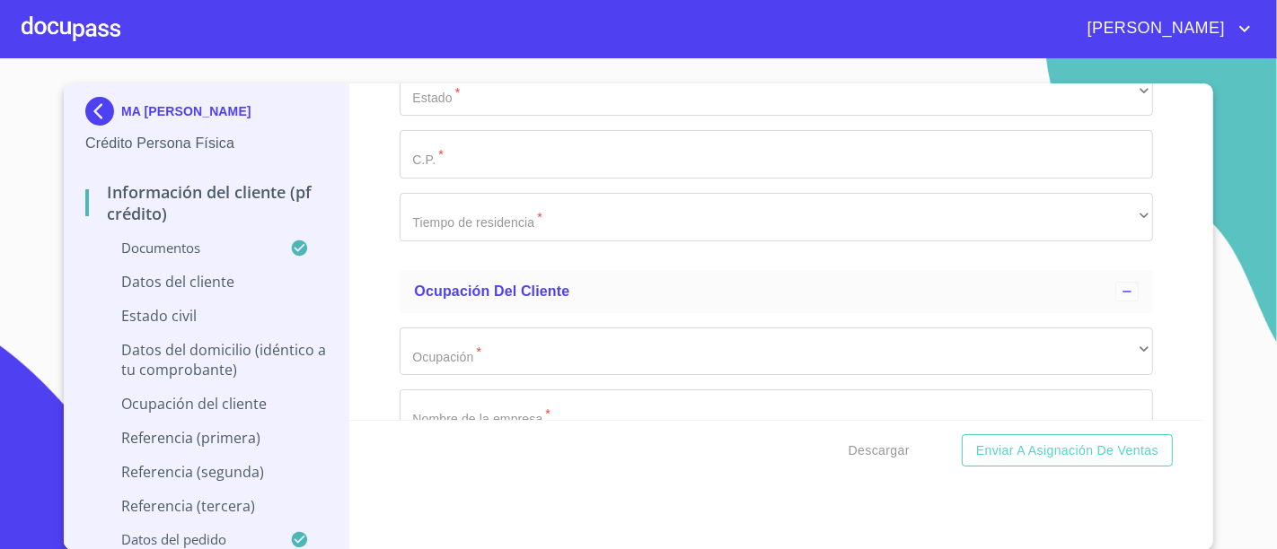
type input "m"
type input "[GEOGRAPHIC_DATA]"
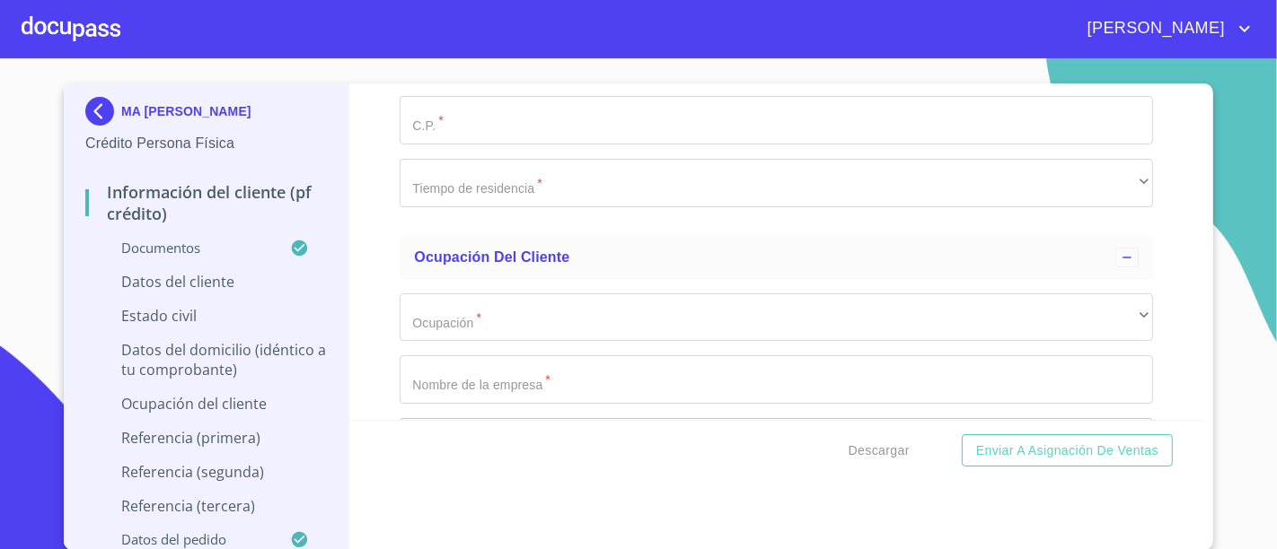
scroll to position [5538, 0]
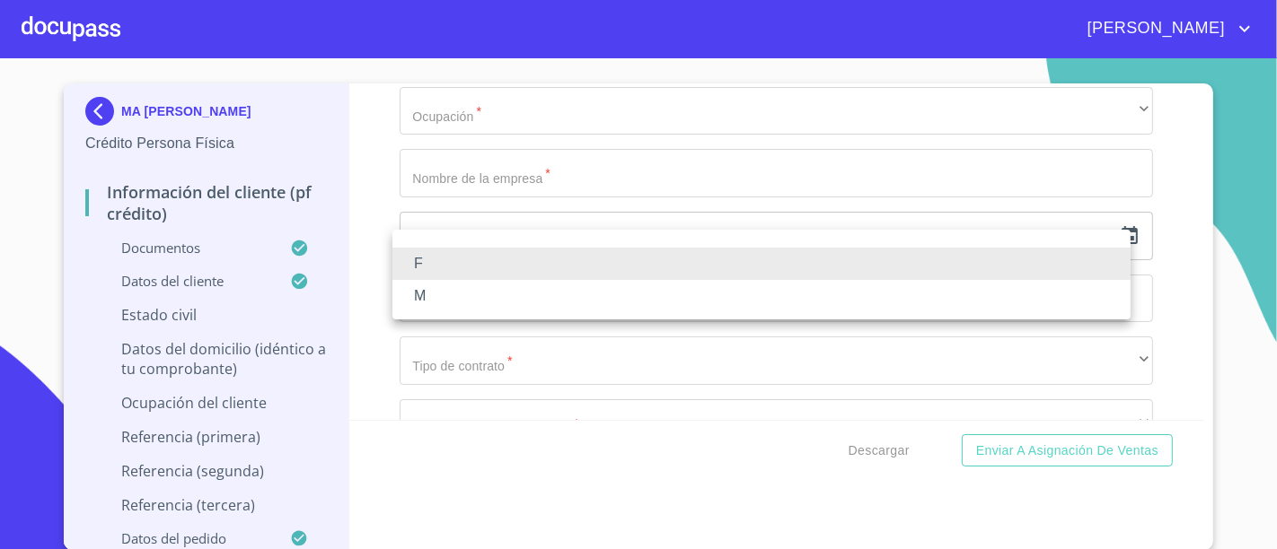
click at [464, 187] on div at bounding box center [638, 274] width 1277 height 549
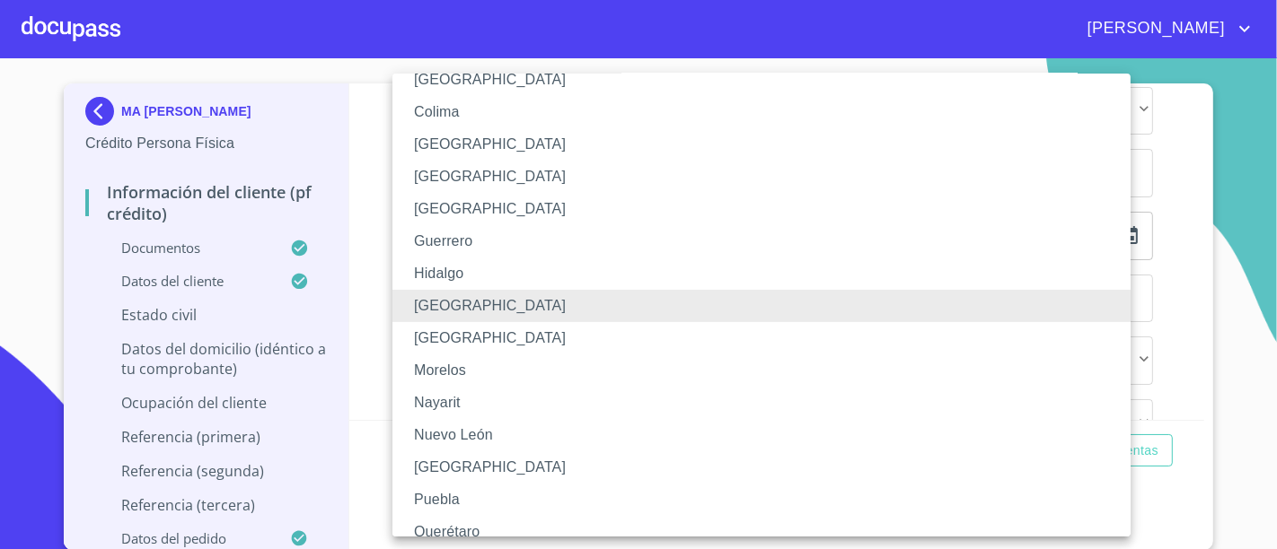
click at [464, 187] on ul "[GEOGRAPHIC_DATA] [GEOGRAPHIC_DATA][US_STATE] [GEOGRAPHIC_DATA][US_STATE] [GEOG…" at bounding box center [776, 349] width 769 height 1059
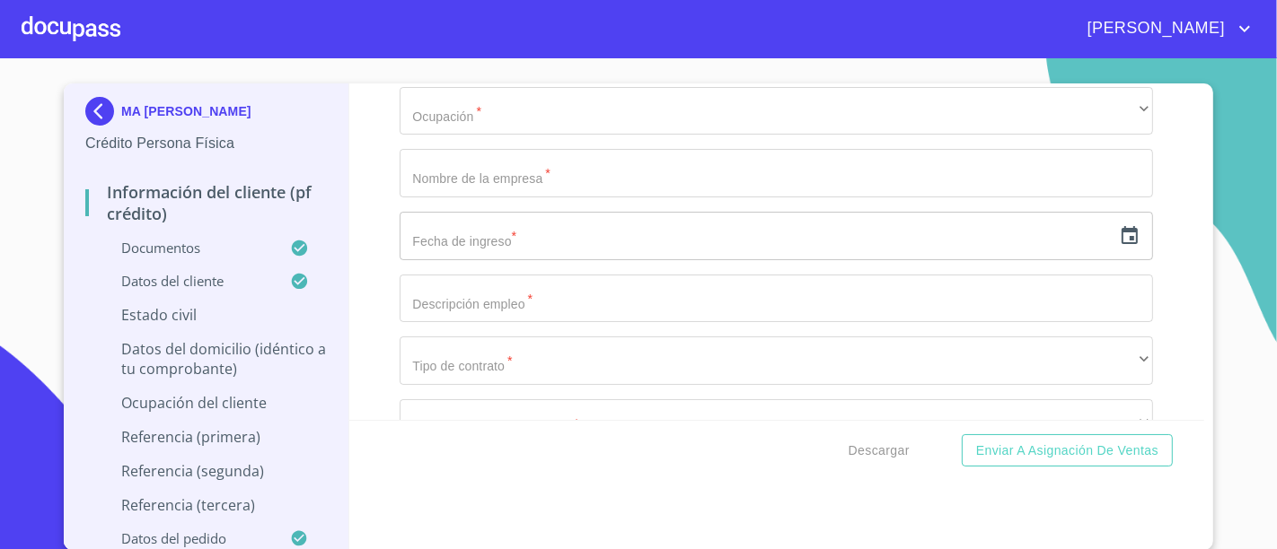
click at [365, 174] on div "Información del cliente (PF crédito) Documentos Documento de identificación.   …" at bounding box center [777, 251] width 856 height 337
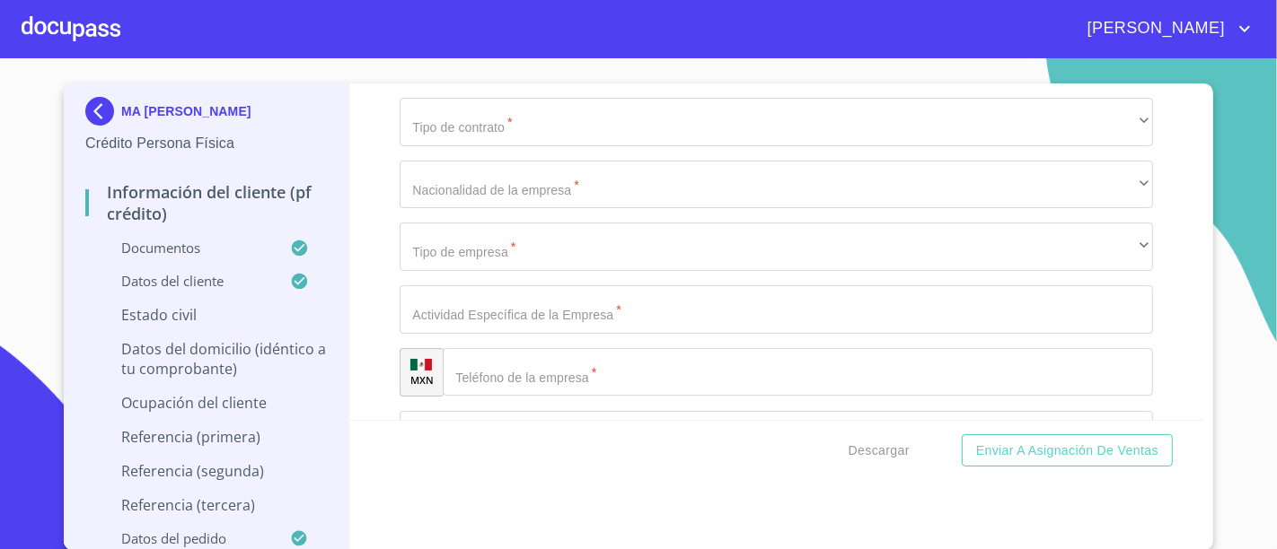
scroll to position [5778, 0]
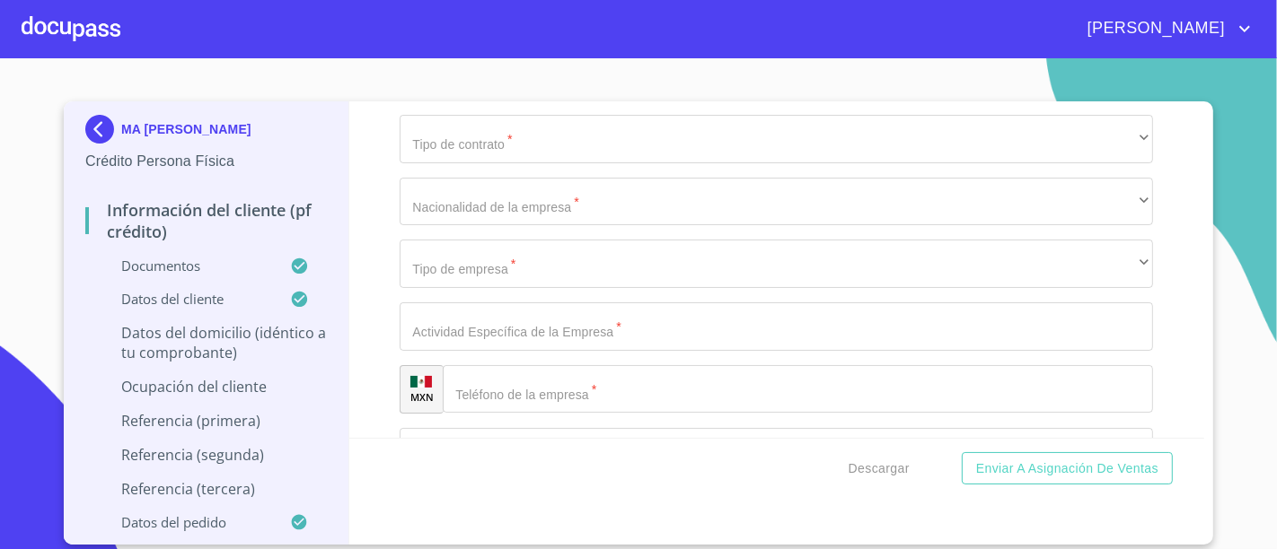
click at [369, 136] on div "Información del cliente (PF crédito) Documentos Documento de identificación.   …" at bounding box center [777, 269] width 856 height 337
type input "[GEOGRAPHIC_DATA]"
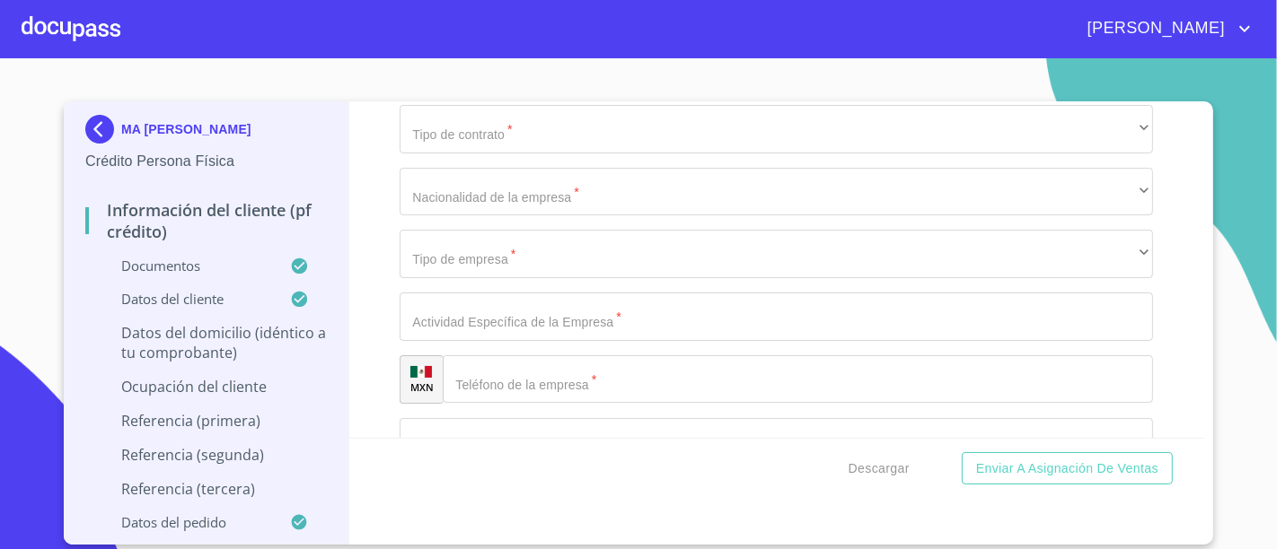
type input "26"
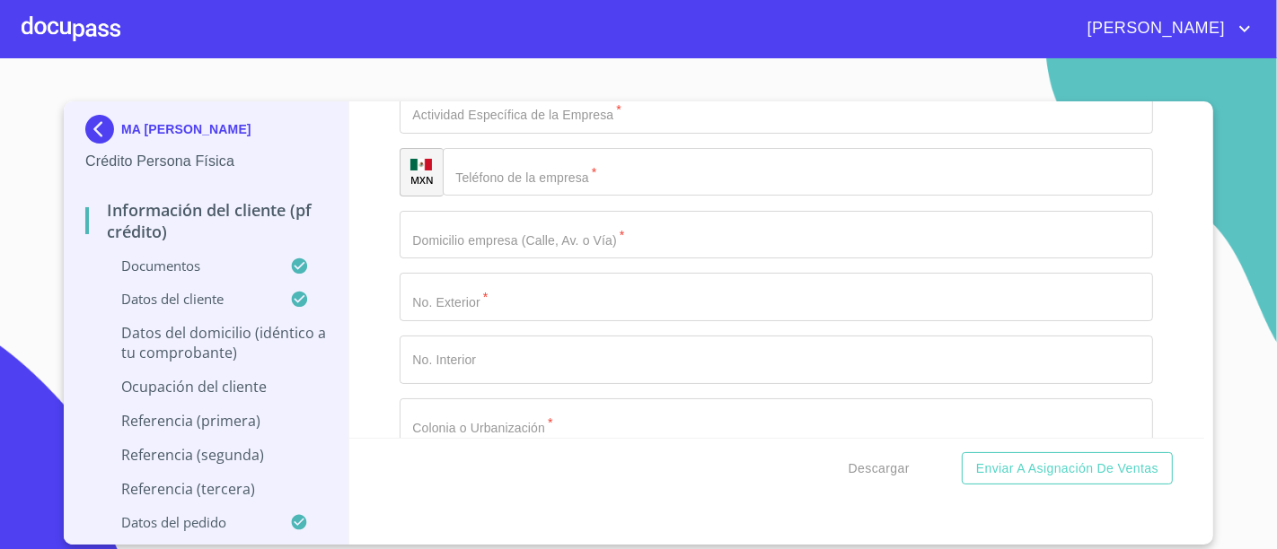
type input "CERRADA"
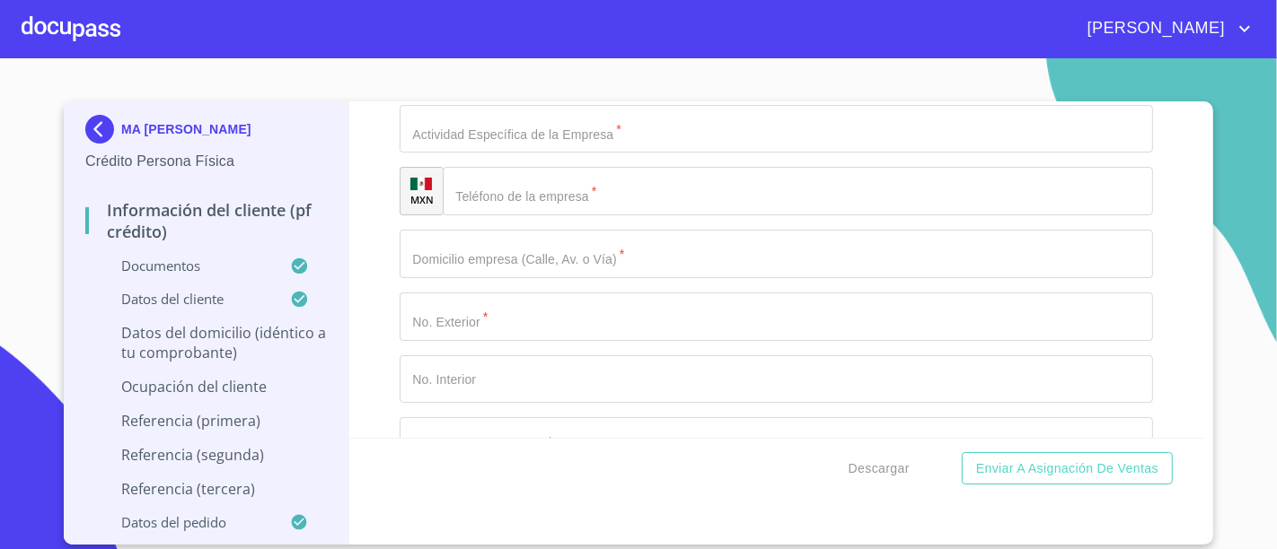
type input "$2,000,000"
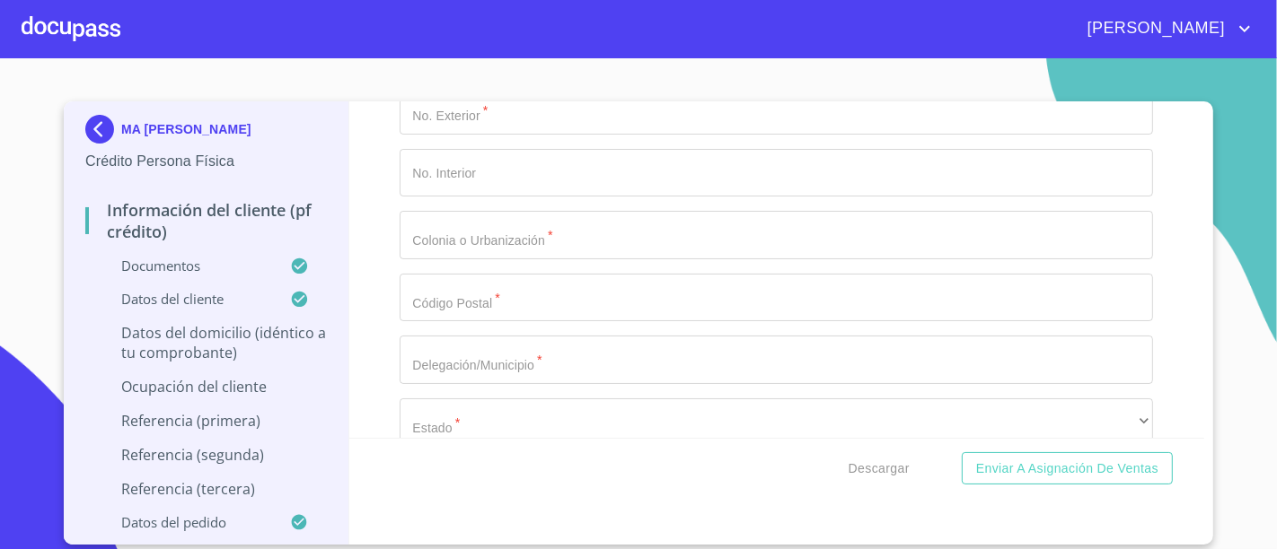
type input "ACATLAN DE JUAREZ"
type input "[GEOGRAPHIC_DATA]"
type input "ACATLAN DE JUAREZ"
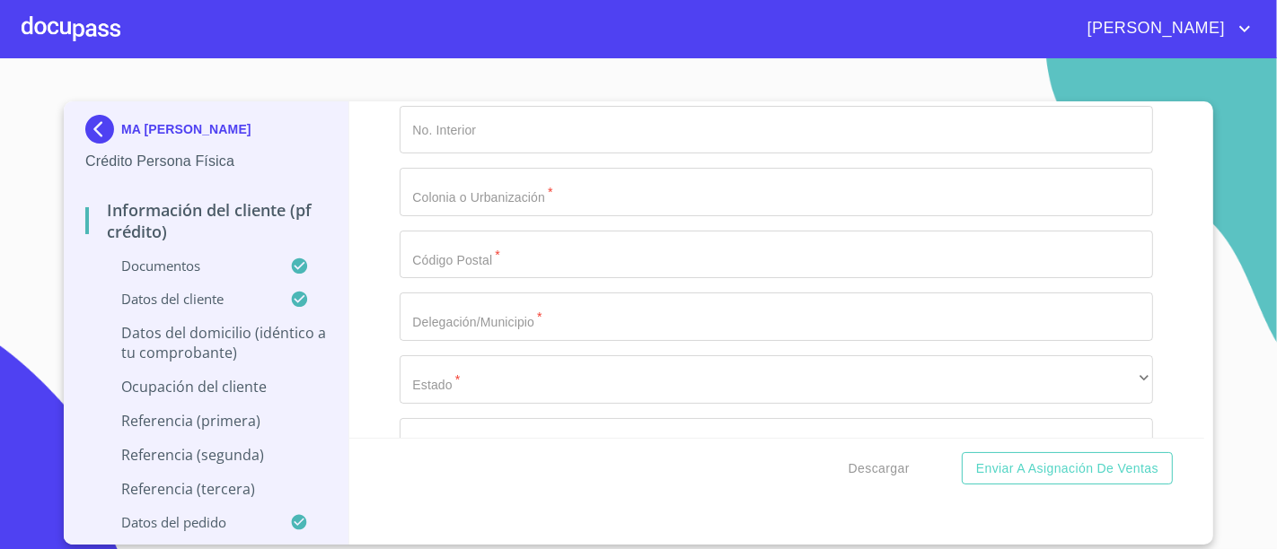
scroll to position [6495, 0]
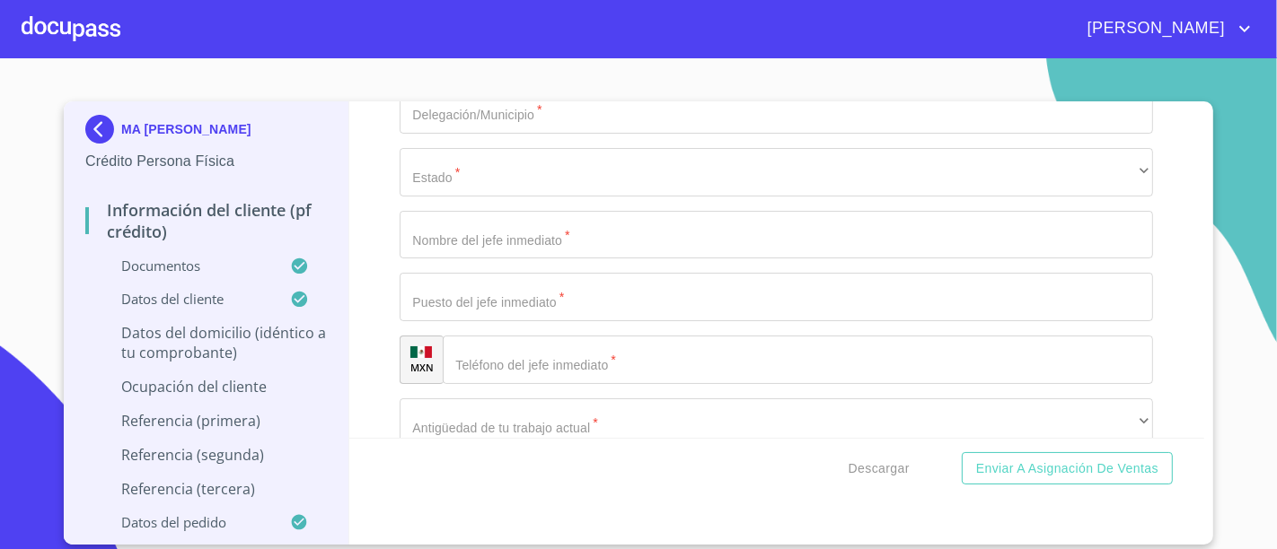
type input "45700"
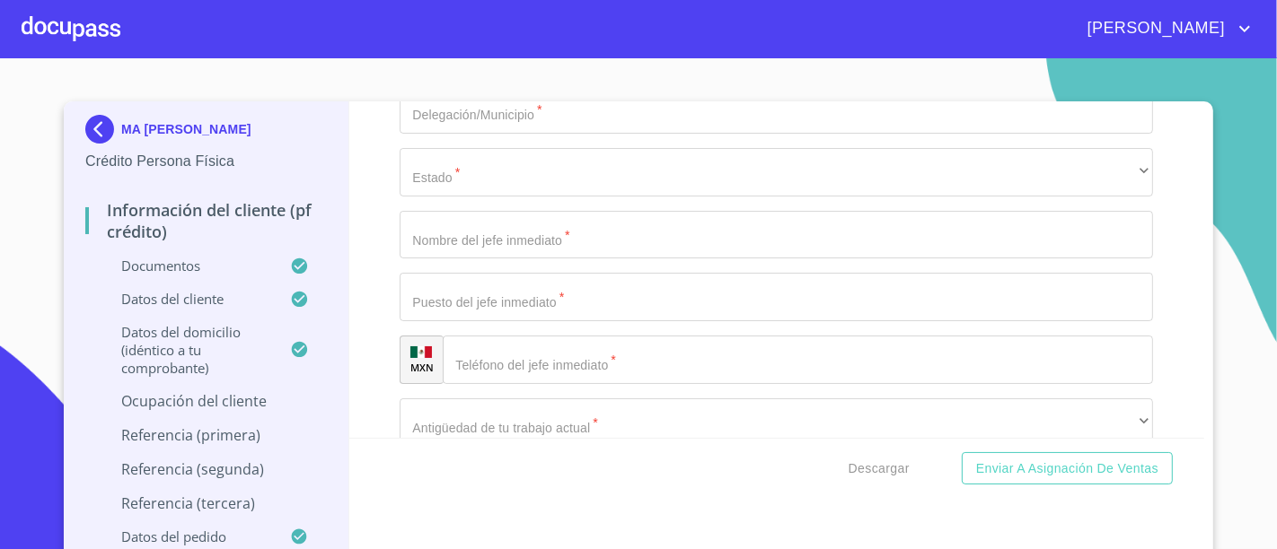
scroll to position [6692, 0]
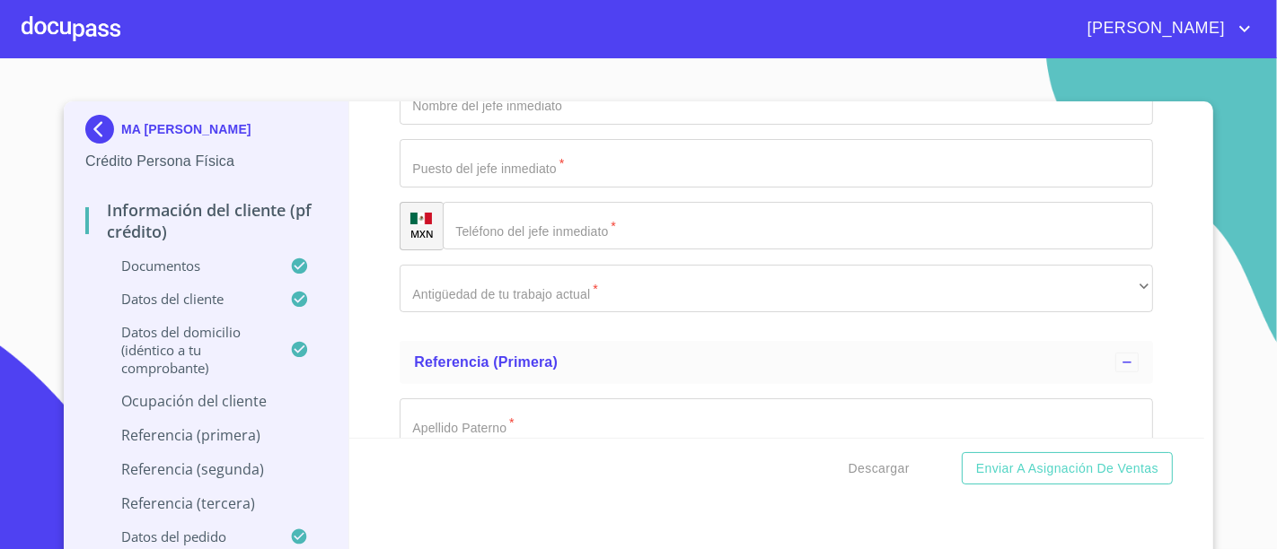
type input "M"
type input "PENSIONADA"
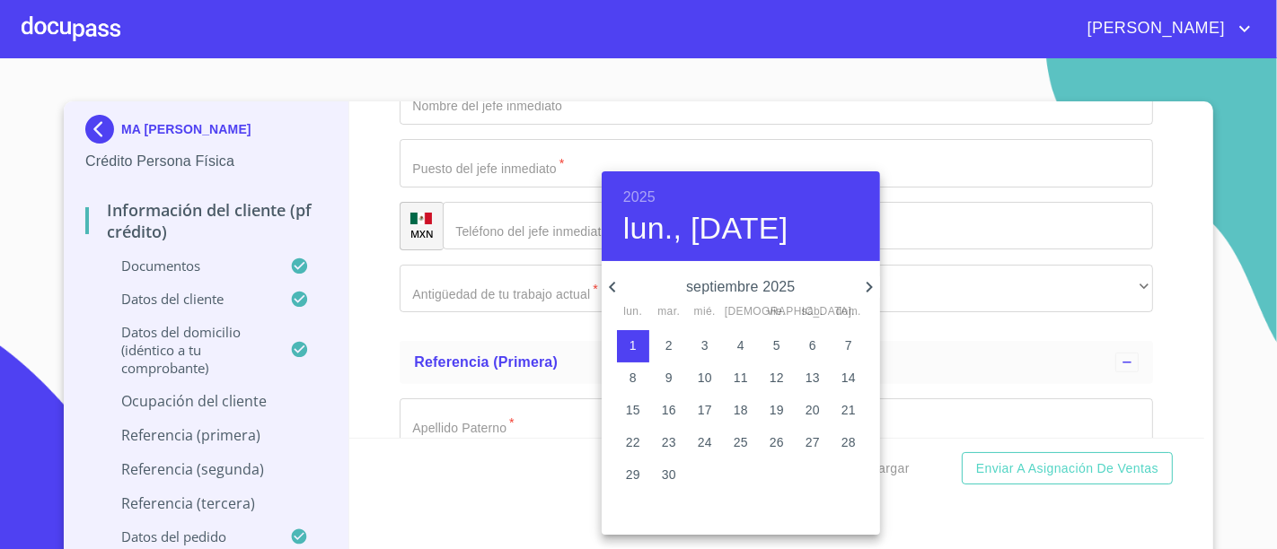
click at [651, 183] on div "2025 lun., [DATE]" at bounding box center [741, 216] width 278 height 90
click at [643, 194] on h6 "2025" at bounding box center [639, 197] width 32 height 25
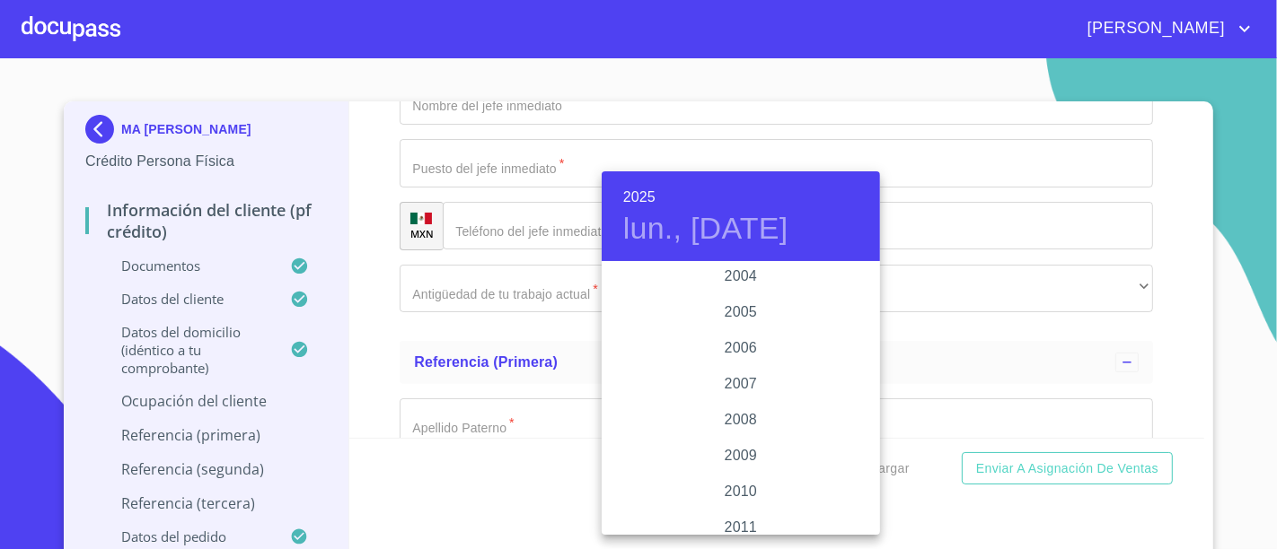
scroll to position [2842, 0]
click at [735, 305] on div "2005" at bounding box center [741, 313] width 278 height 36
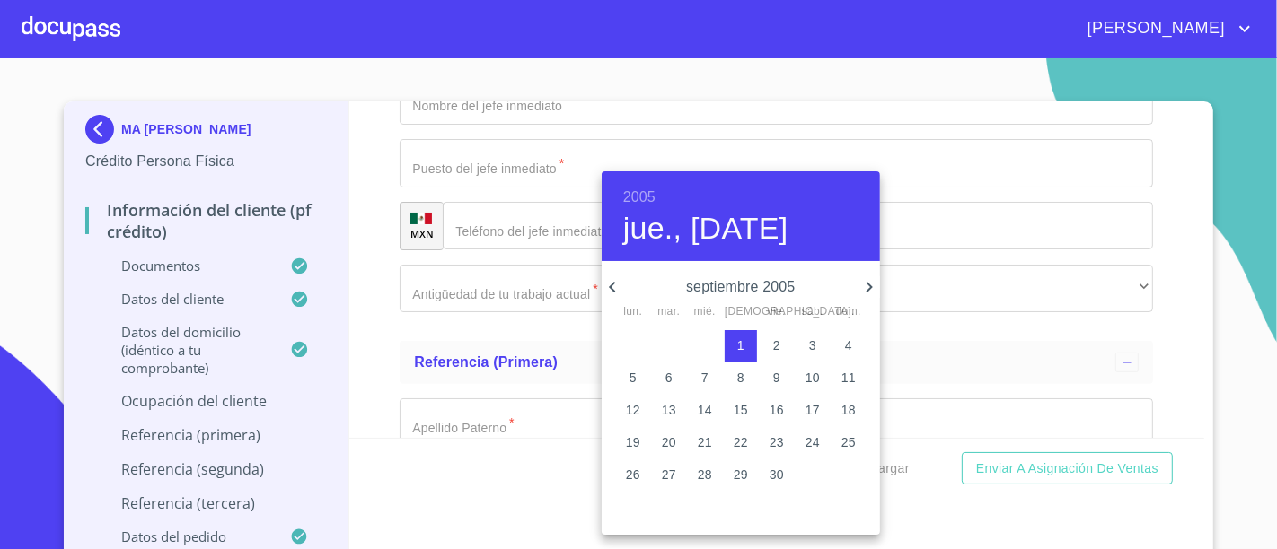
click at [623, 391] on button "5" at bounding box center [633, 379] width 32 height 32
type input "5 de sep. de 2005"
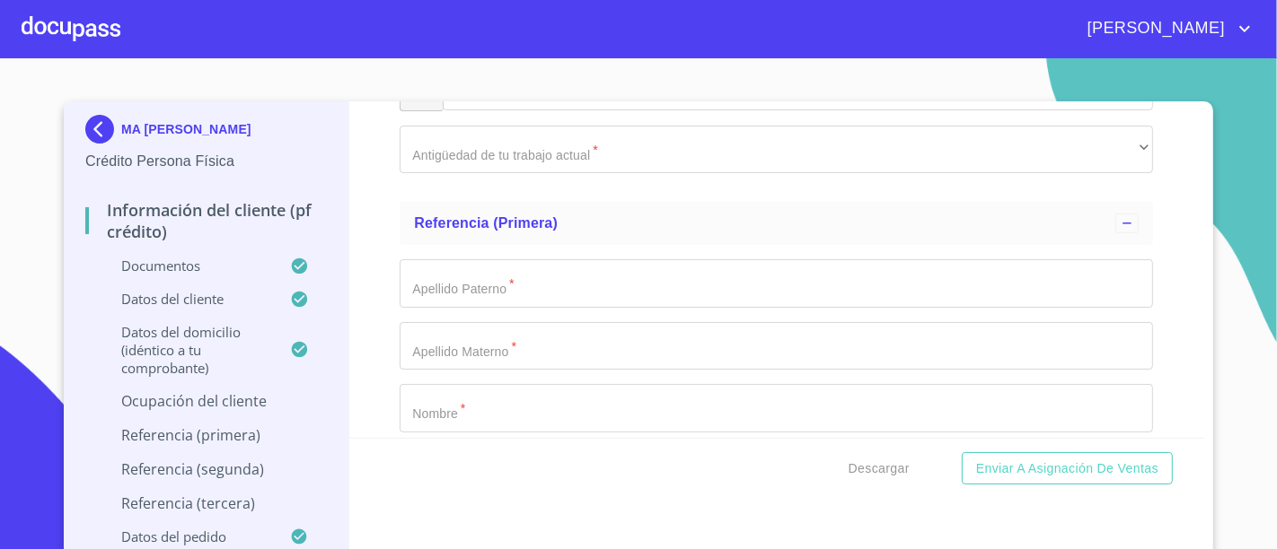
scroll to position [6833, 0]
type input "PENSIONADA"
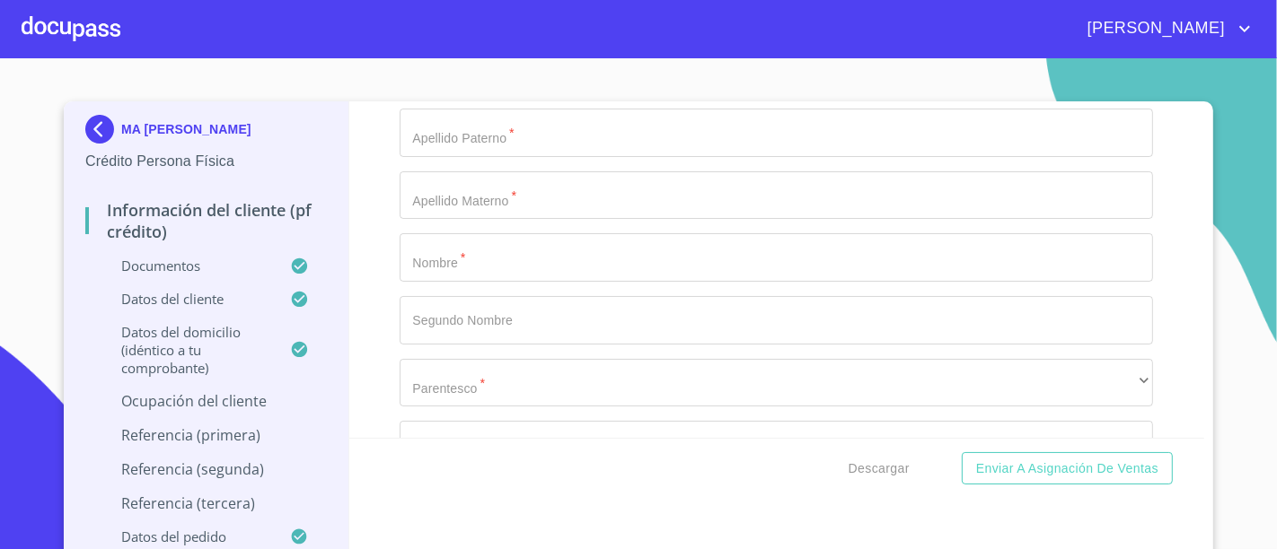
scroll to position [7000, 0]
type input "40000"
type input "PENSIONADA"
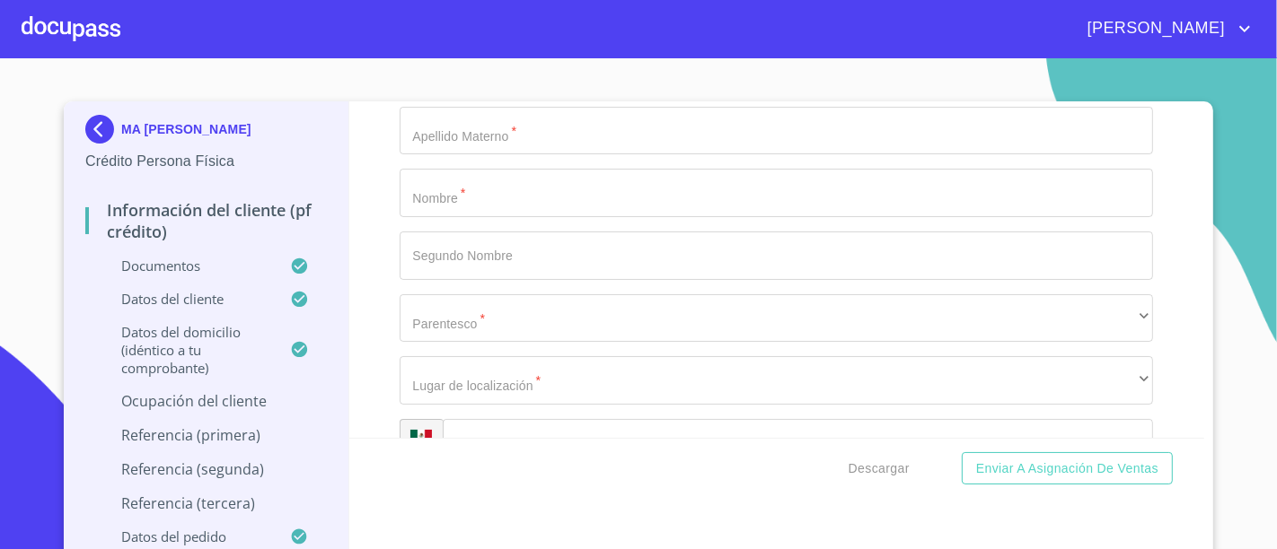
scroll to position [7255, 0]
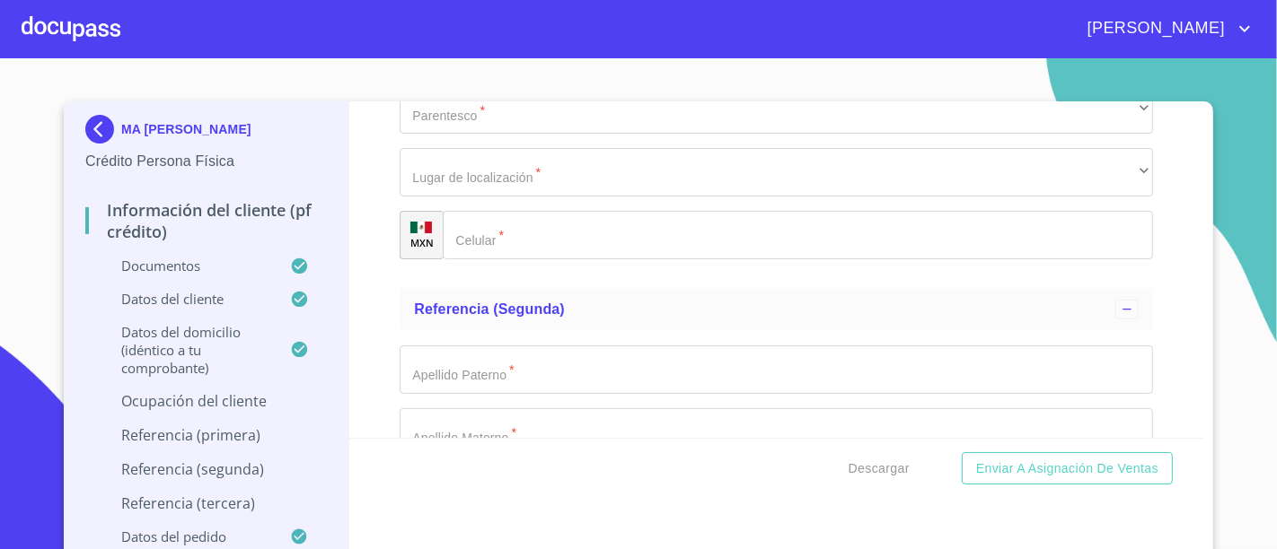
type input "[PHONE_NUMBER]"
click at [374, 126] on div "Información del cliente (PF crédito) Documentos Documento de identificación.   …" at bounding box center [777, 269] width 856 height 337
type input "[GEOGRAPHIC_DATA]"
type input "126"
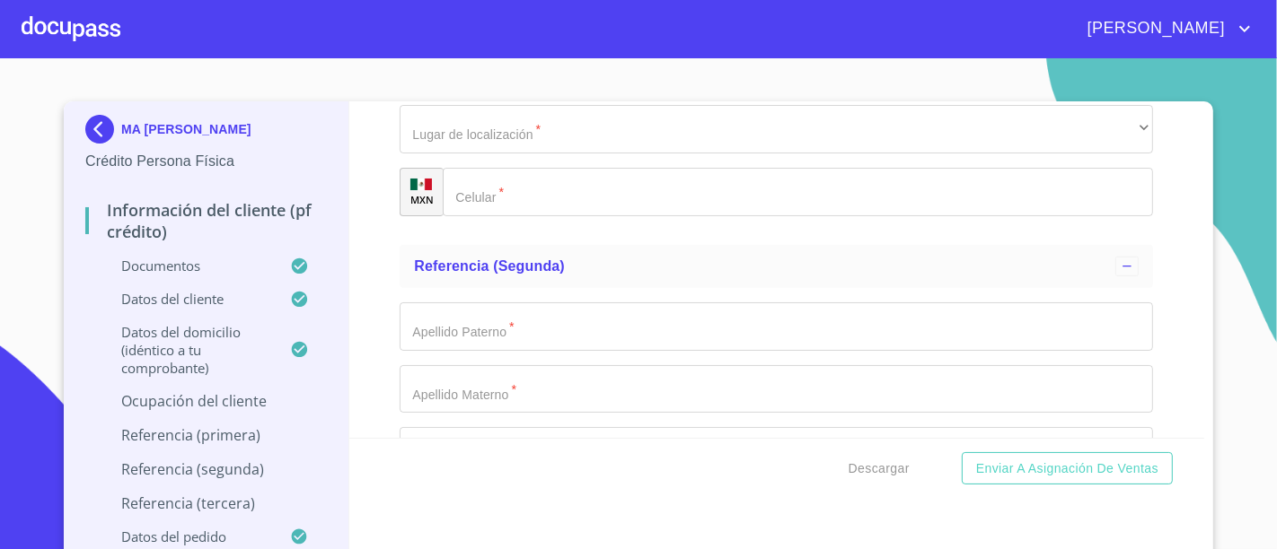
scroll to position [7504, 0]
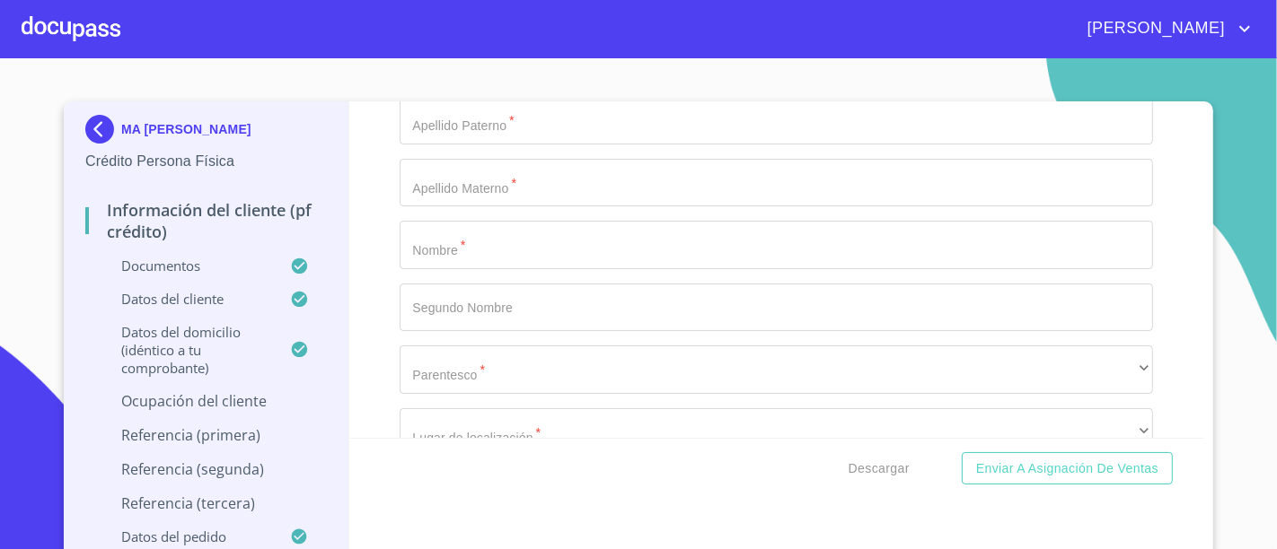
type input "ACATLAN DE JUAREZ"
type input "45700"
type input "ACATLAN DE JUAREZ"
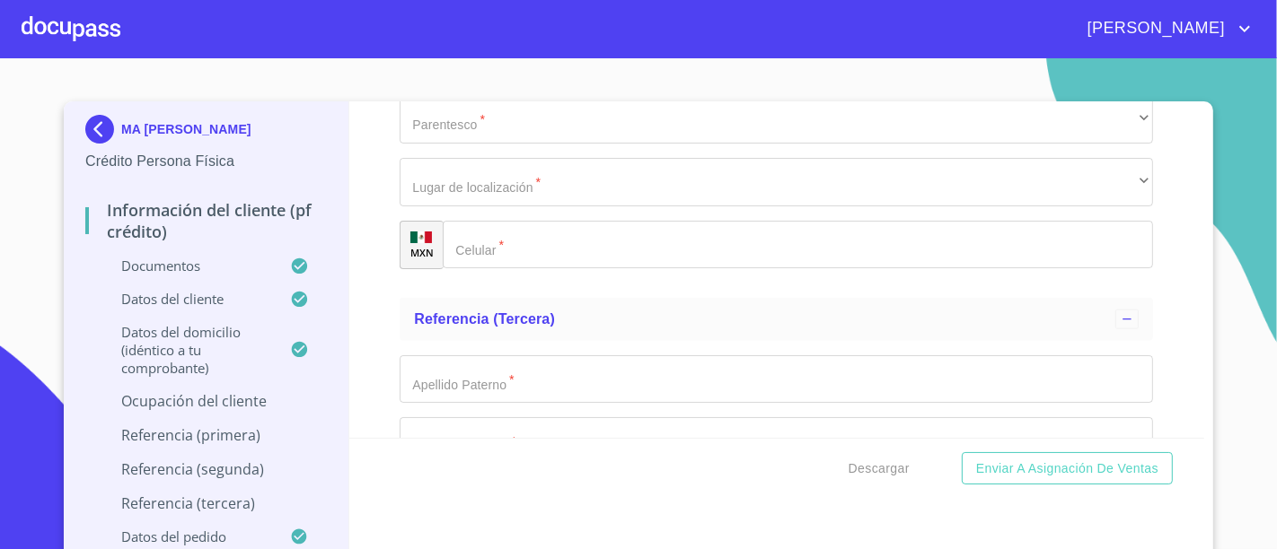
type input "MA [PERSON_NAME]"
type input "PENSIONADA"
type input "[PHONE_NUMBER]"
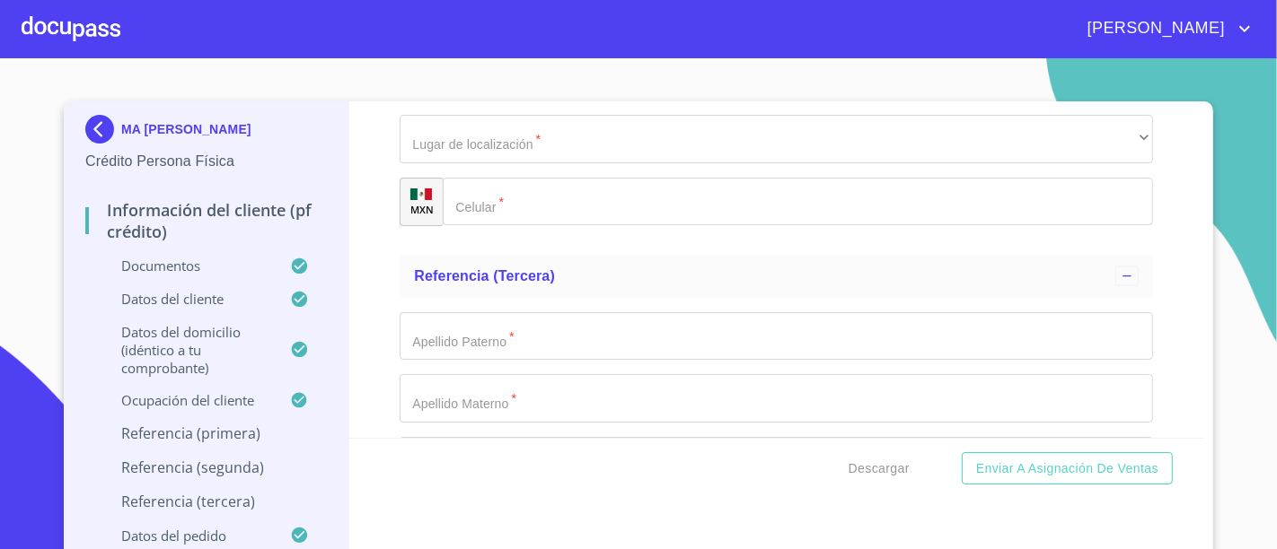
scroll to position [8016, 0]
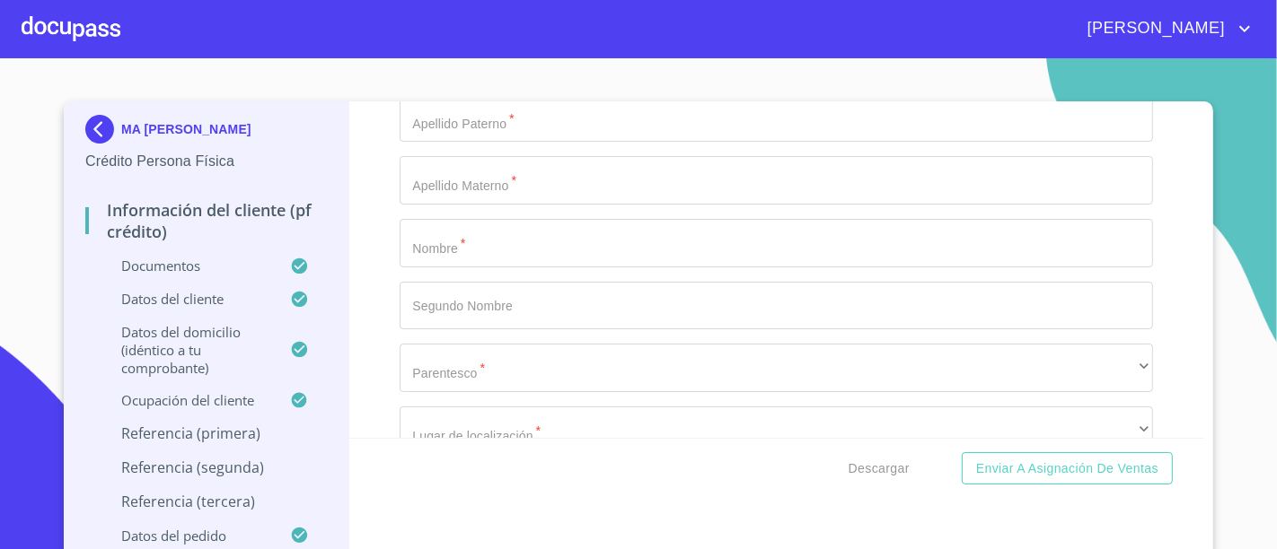
type input "MONTOYA"
type input "[PERSON_NAME]"
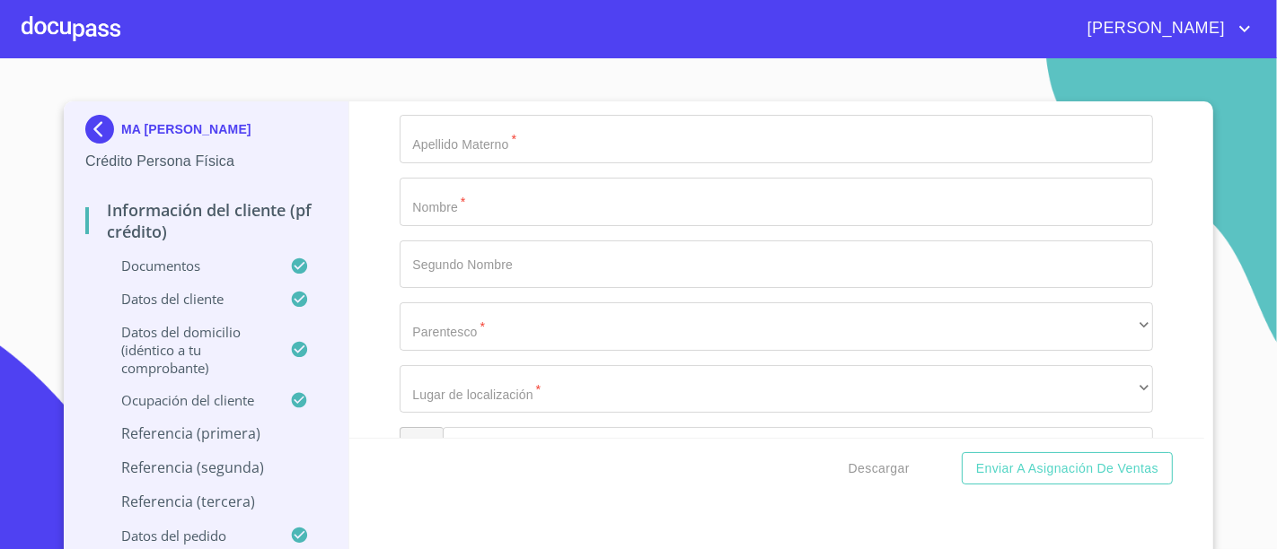
type input "[PERSON_NAME]"
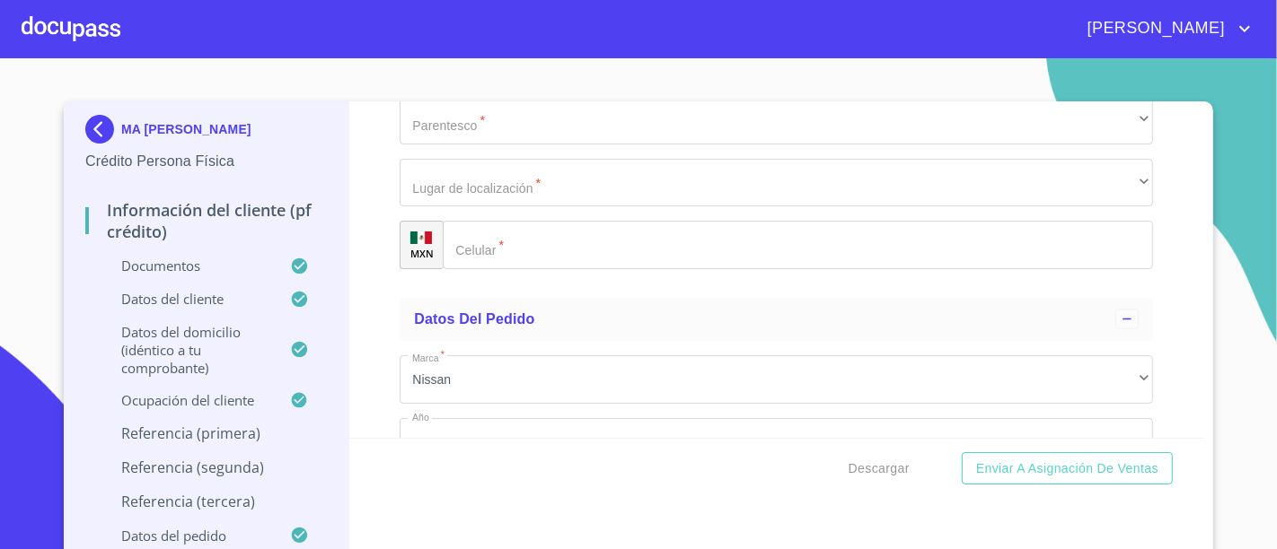
scroll to position [8307, 0]
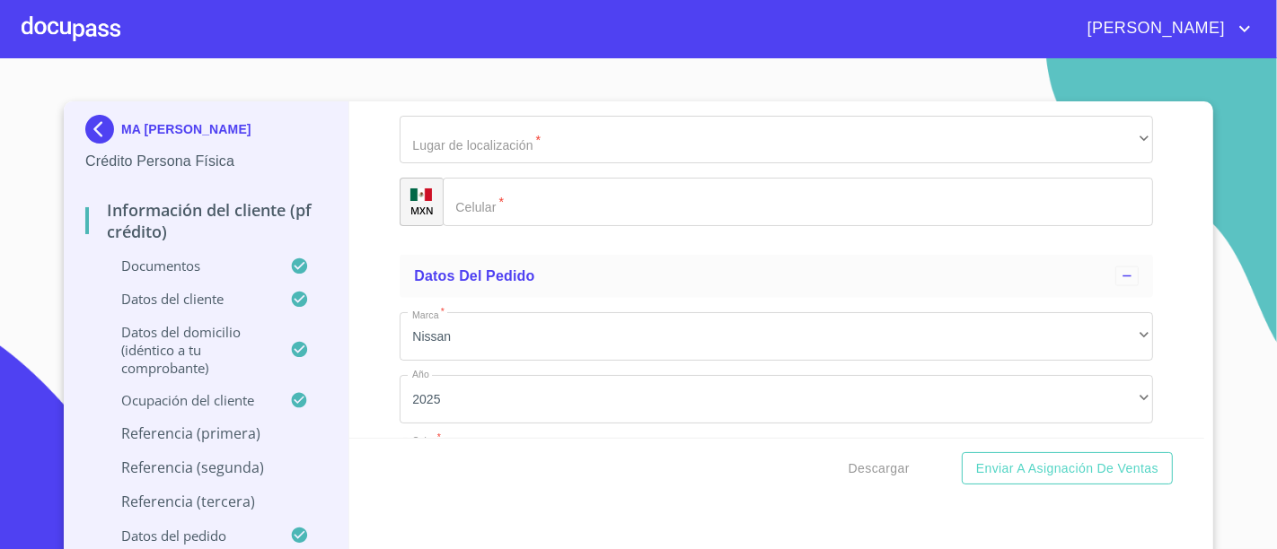
type input "[PHONE_NUMBER]"
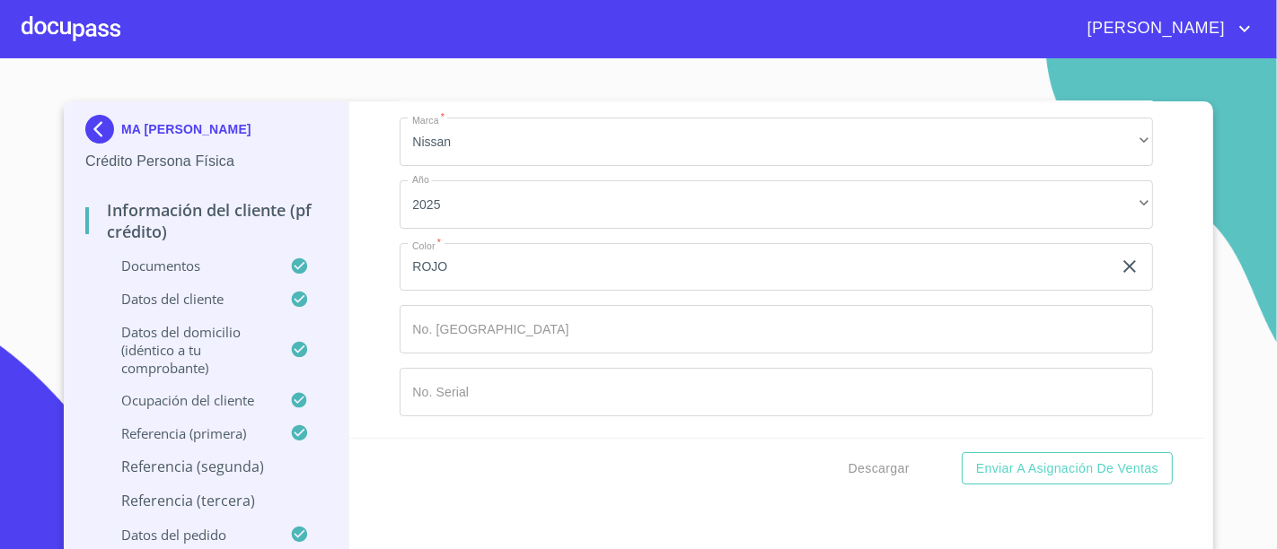
type input "SERVIÑO"
type input "ROBLES"
type input "[PERSON_NAME]"
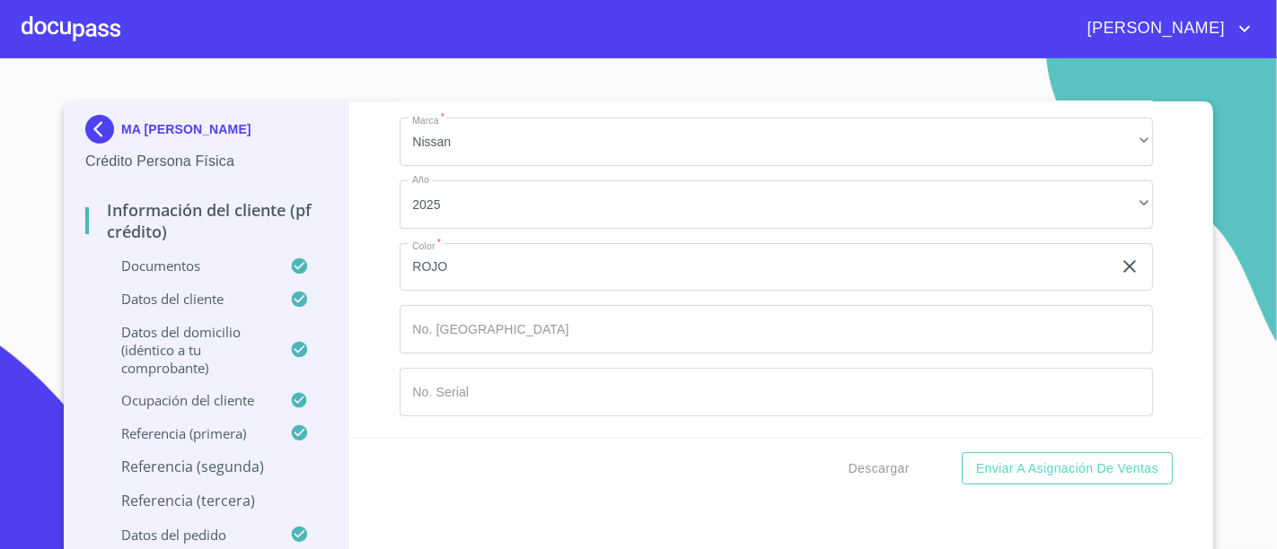
type input "[PHONE_NUMBER]"
type input "CORREA"
type input "VILLASEÑOR"
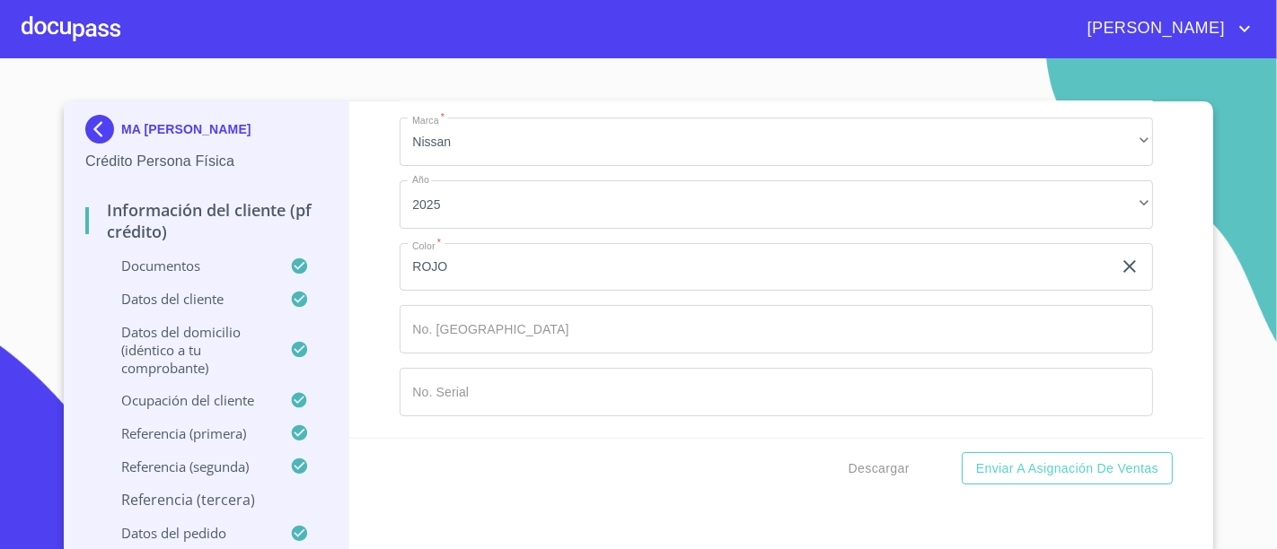
type input "[PERSON_NAME]"
type input "[PHONE_NUMBER]"
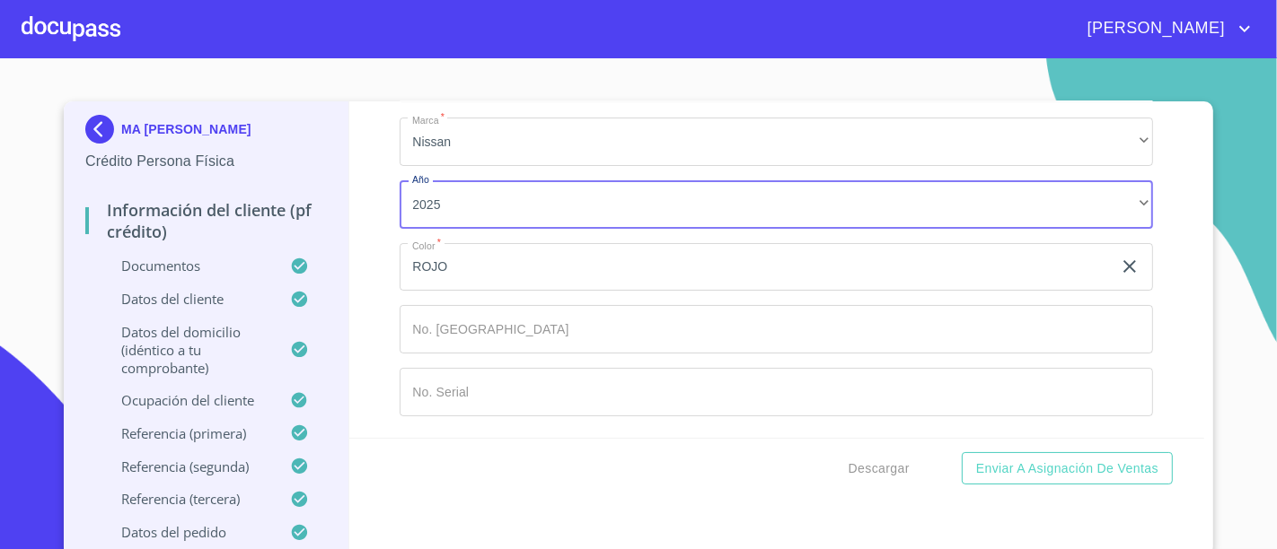
scroll to position [9733, 0]
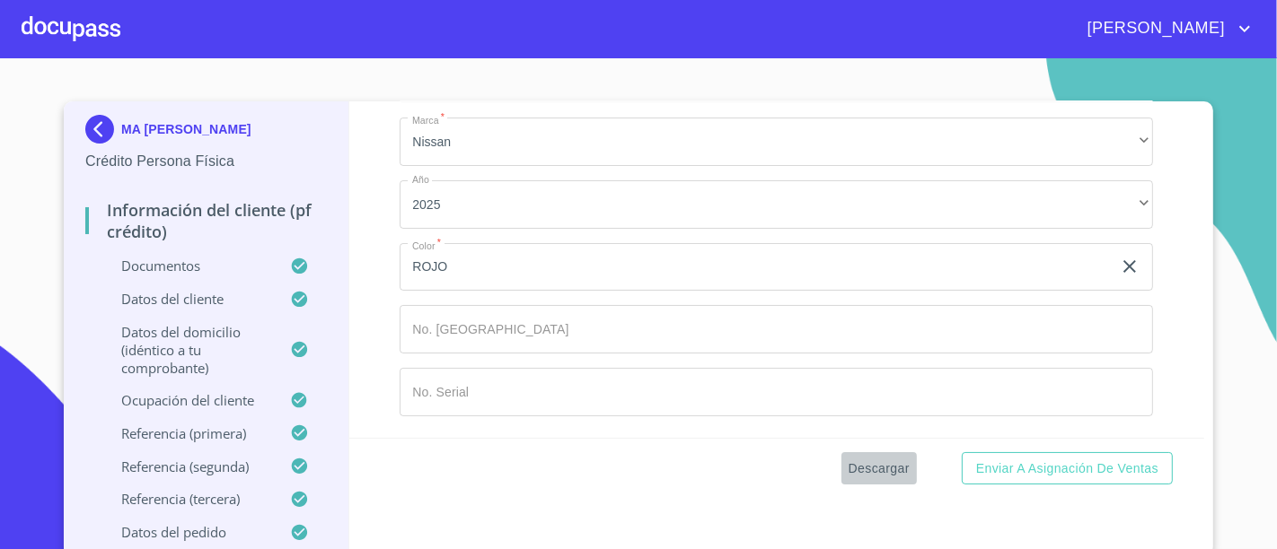
click at [874, 468] on span "Descargar" at bounding box center [878, 469] width 61 height 22
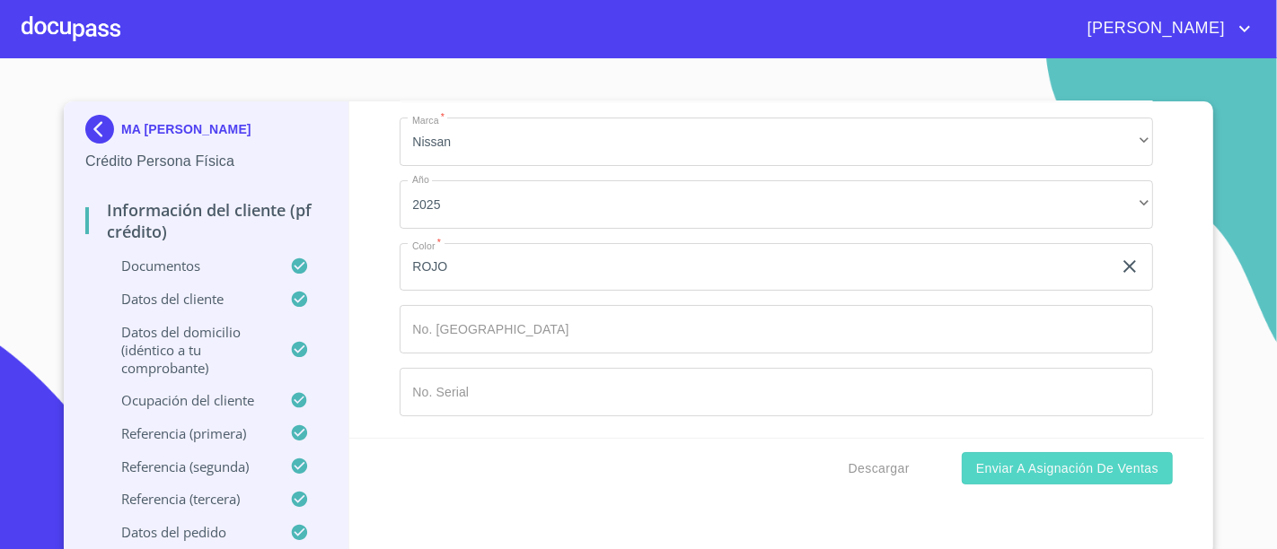
click at [1018, 459] on span "Enviar a Asignación de Ventas" at bounding box center [1067, 469] width 182 height 22
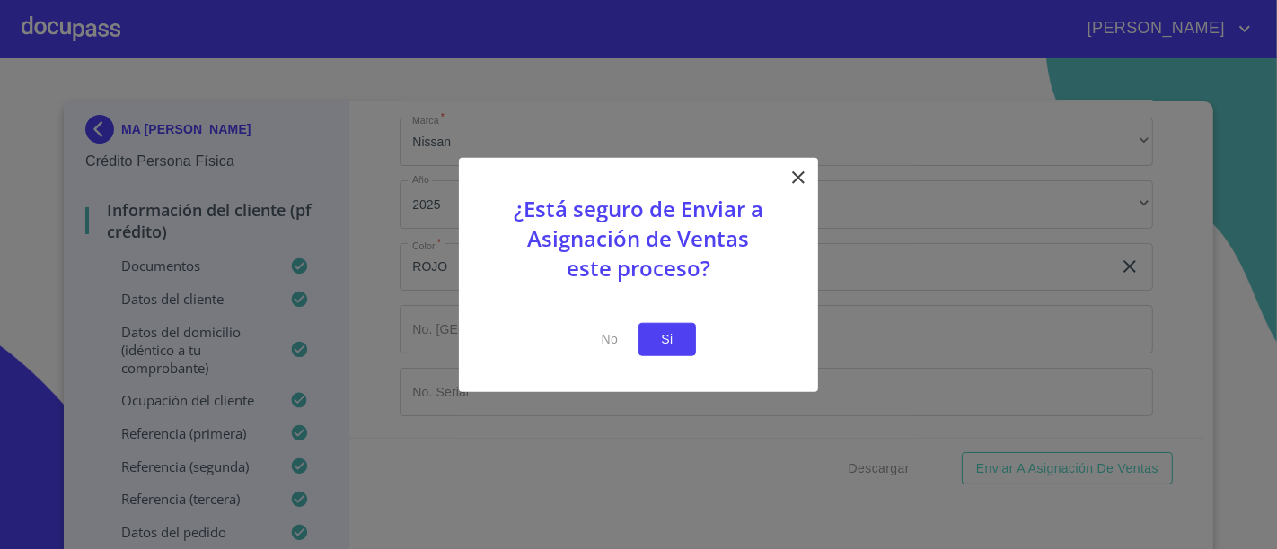
click at [655, 330] on span "Si" at bounding box center [667, 340] width 29 height 22
